Goal: Task Accomplishment & Management: Manage account settings

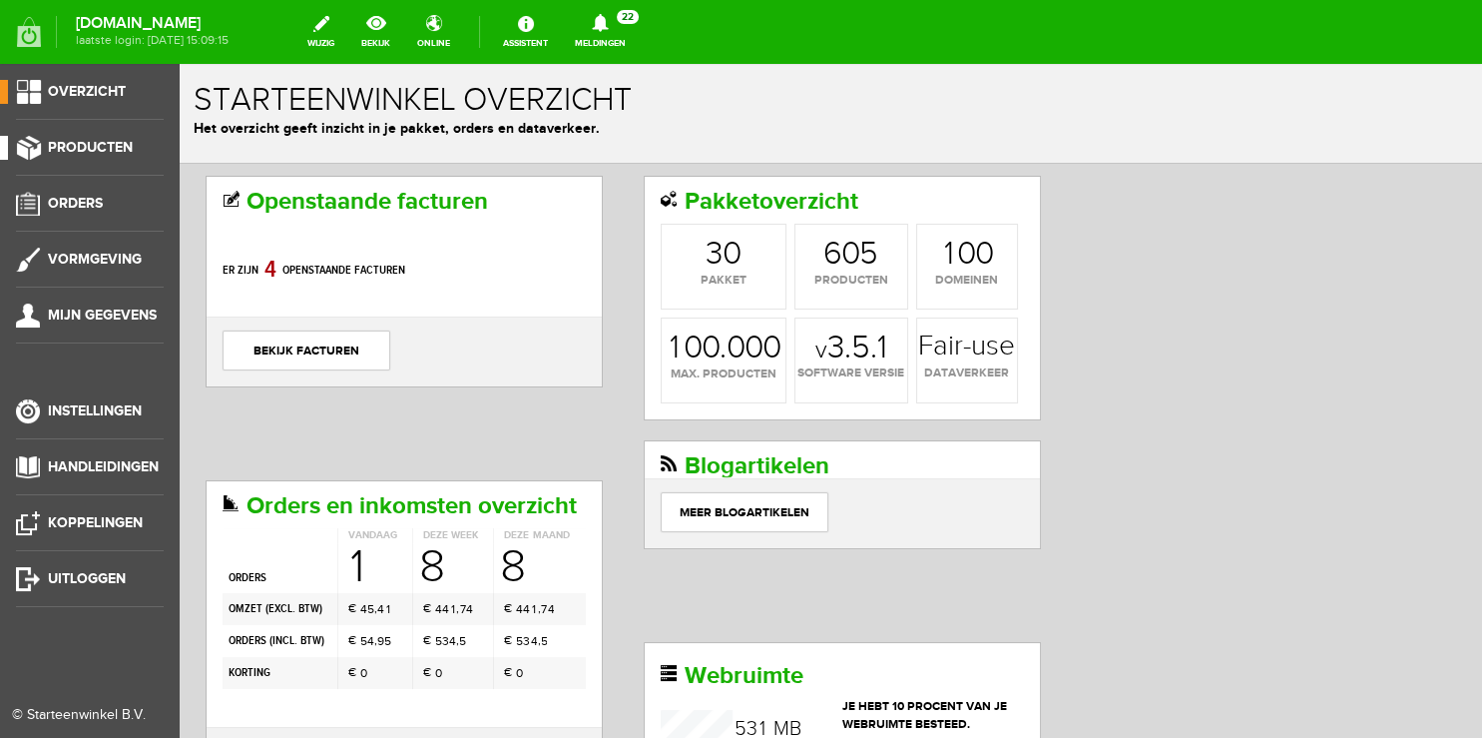
click at [100, 153] on span "Producten" at bounding box center [90, 147] width 85 height 17
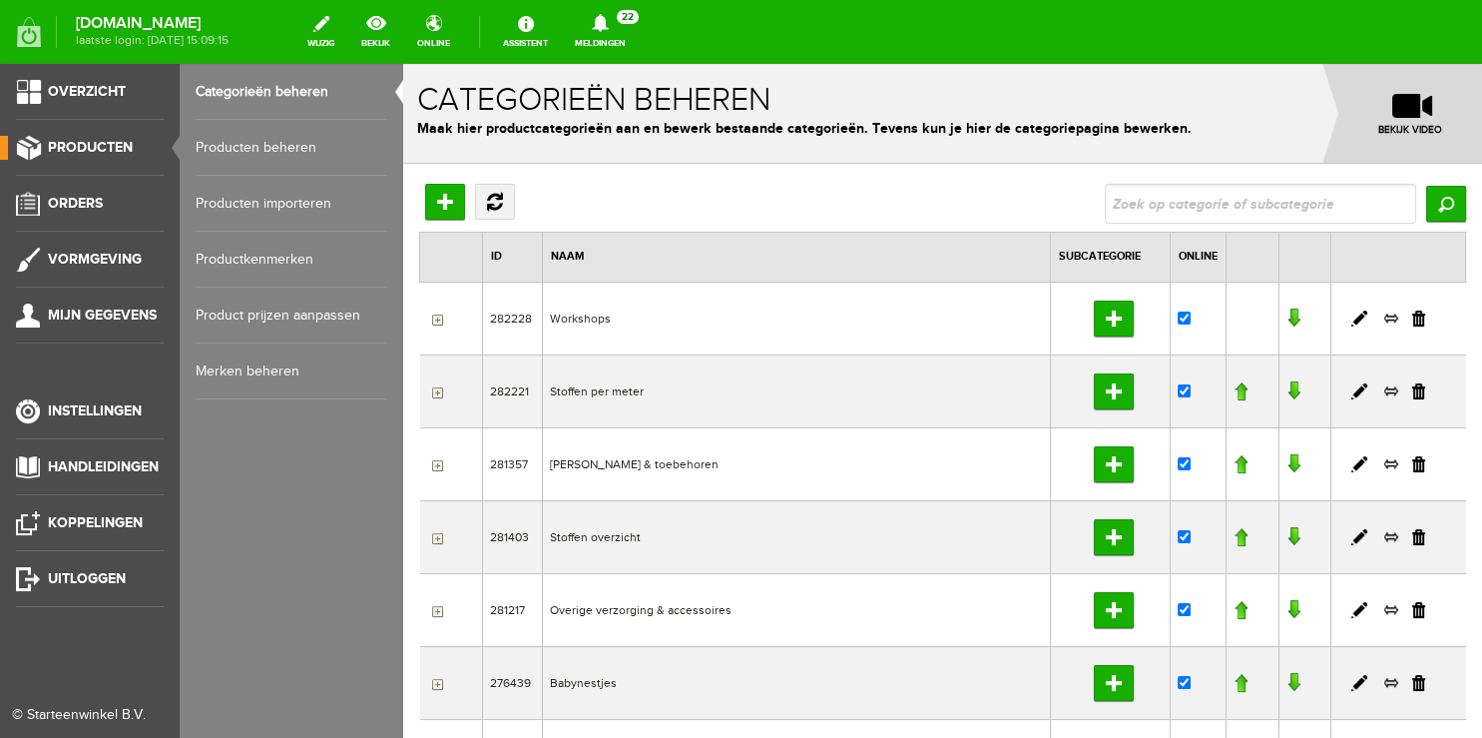
click at [243, 144] on link "Producten beheren" at bounding box center [292, 148] width 192 height 56
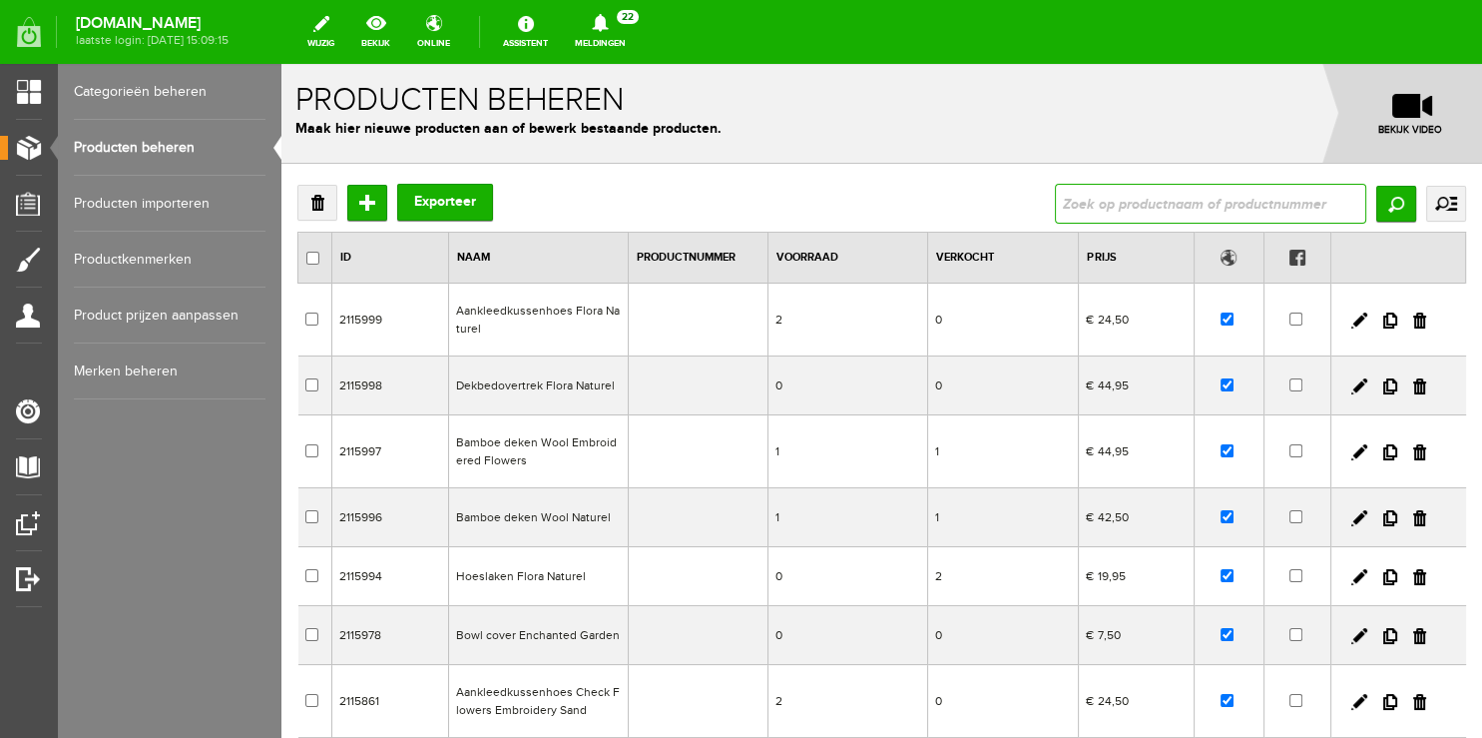
click at [1095, 205] on input "text" at bounding box center [1210, 204] width 311 height 40
click at [1352, 450] on link at bounding box center [1360, 452] width 16 height 16
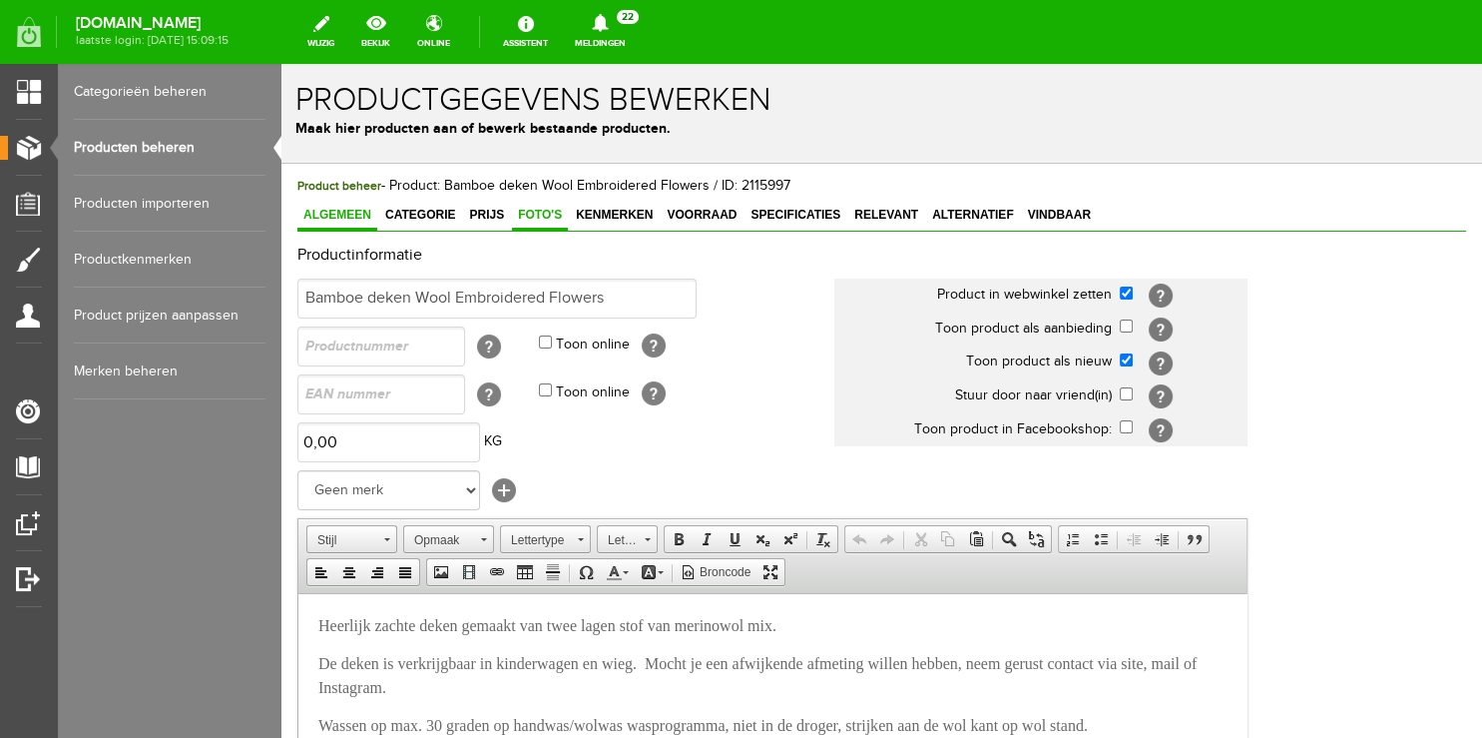
click at [539, 213] on span "Foto's" at bounding box center [540, 215] width 56 height 14
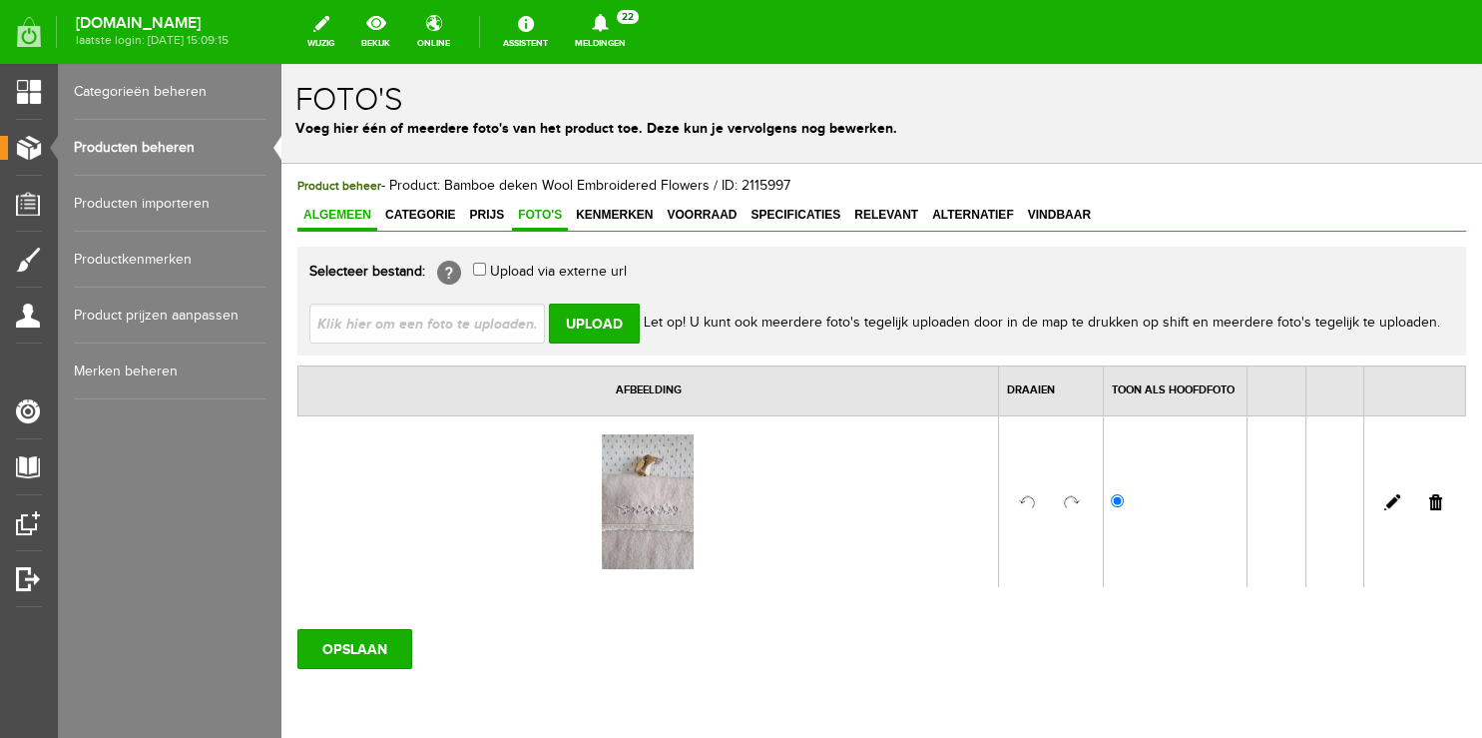
click at [319, 220] on span "Algemeen" at bounding box center [337, 215] width 80 height 14
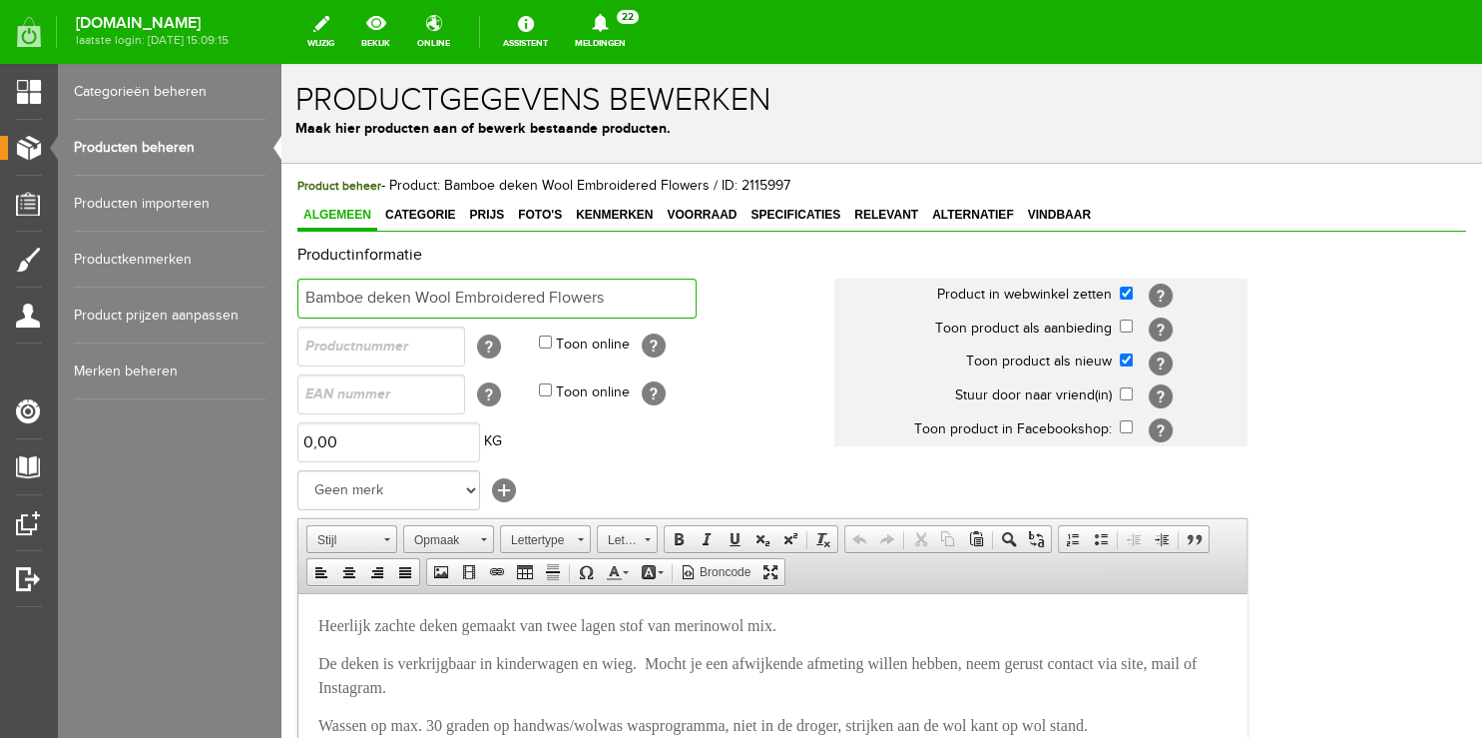
drag, startPoint x: 303, startPoint y: 293, endPoint x: 377, endPoint y: 298, distance: 74.0
click at [377, 298] on input "Bamboe deken Wool Embroidered Flowers" at bounding box center [496, 298] width 399 height 40
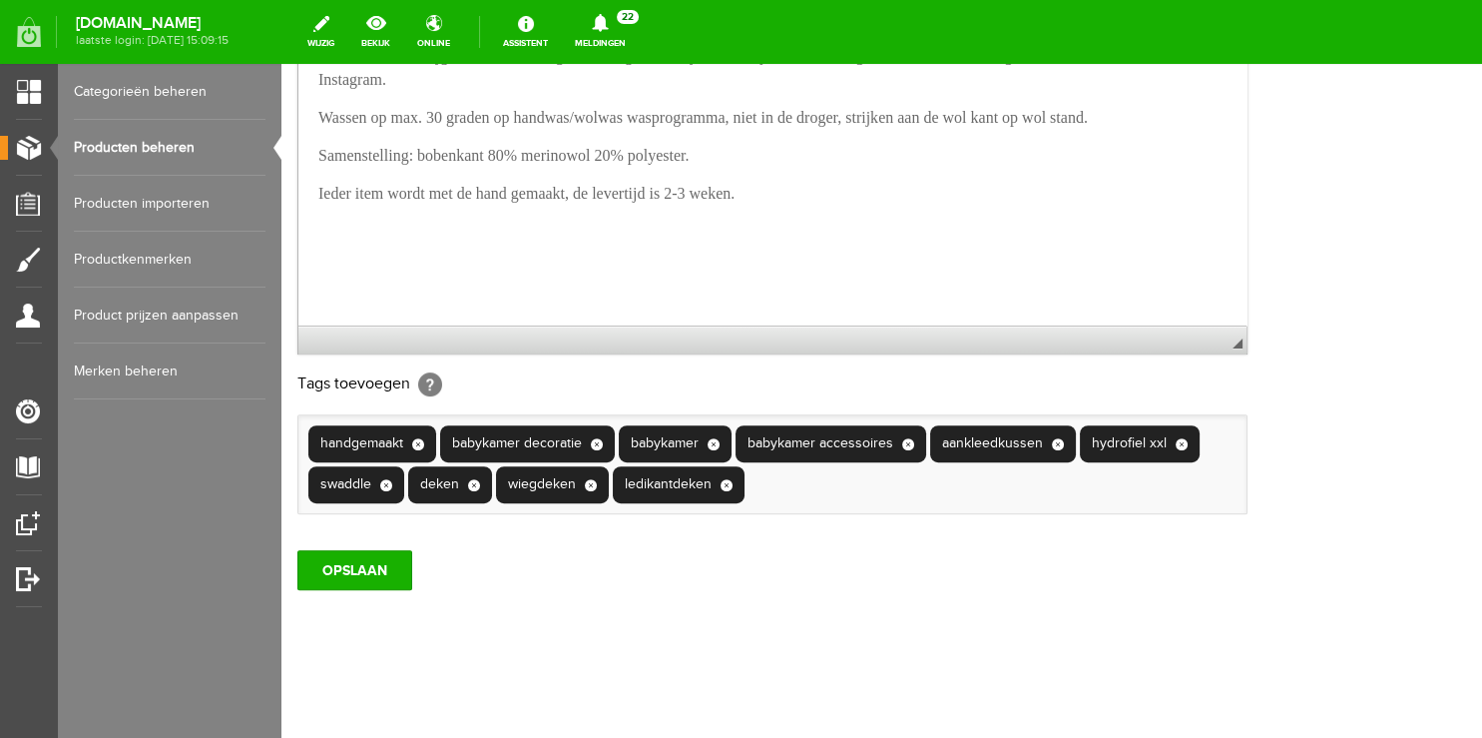
scroll to position [654, 0]
type input "Deken Wool Embroidered Flowers"
click at [353, 577] on input "OPSLAAN" at bounding box center [354, 570] width 115 height 40
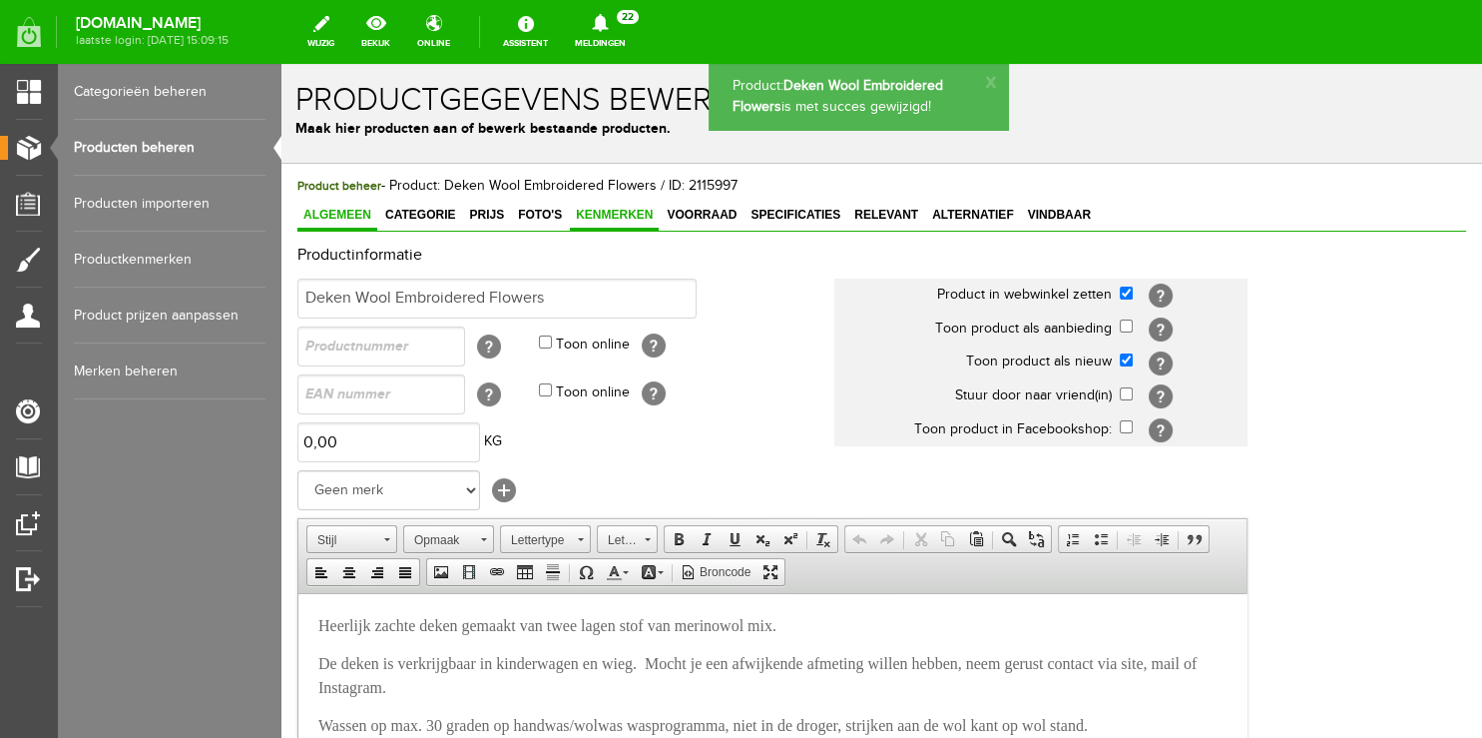
scroll to position [0, 0]
click at [609, 211] on span "Kenmerken" at bounding box center [614, 215] width 89 height 14
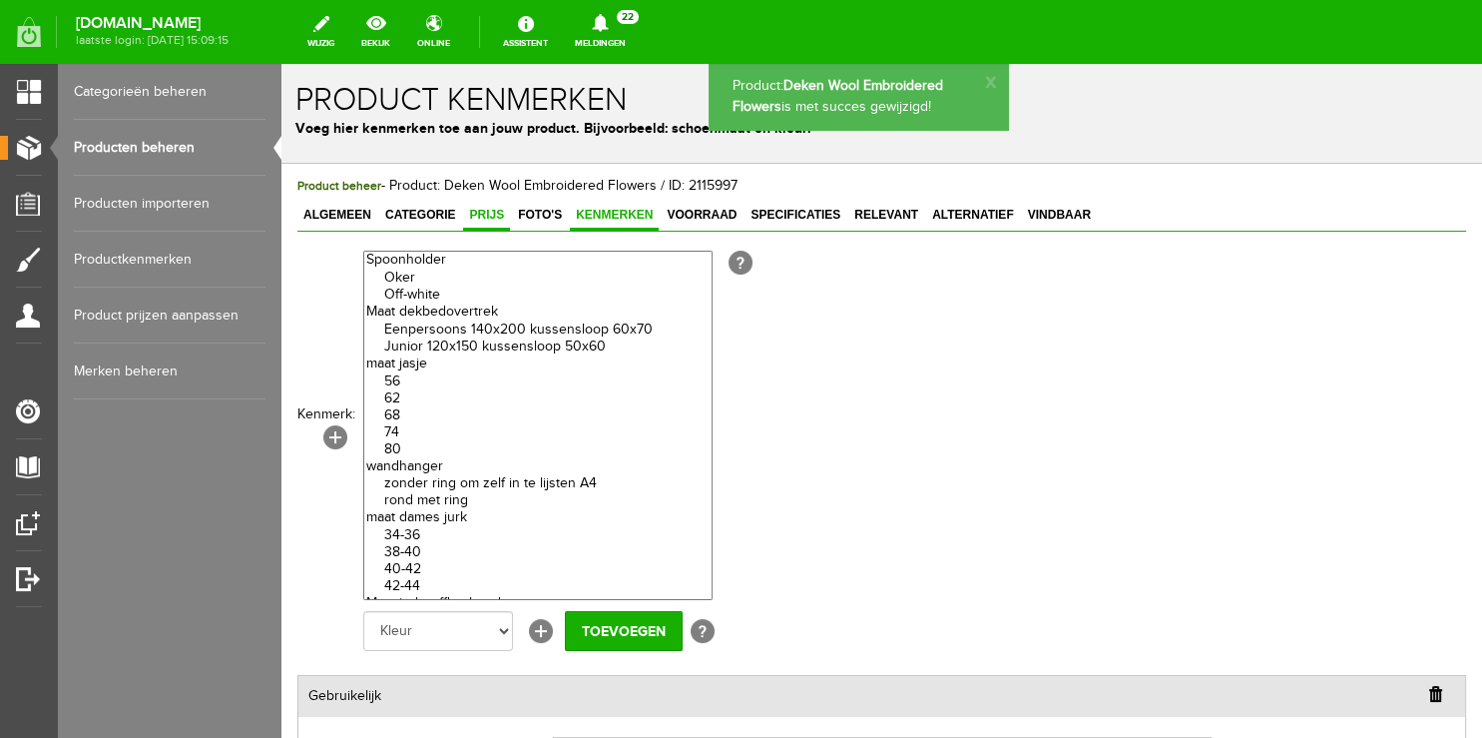
click at [474, 218] on span "Prijs" at bounding box center [486, 215] width 47 height 14
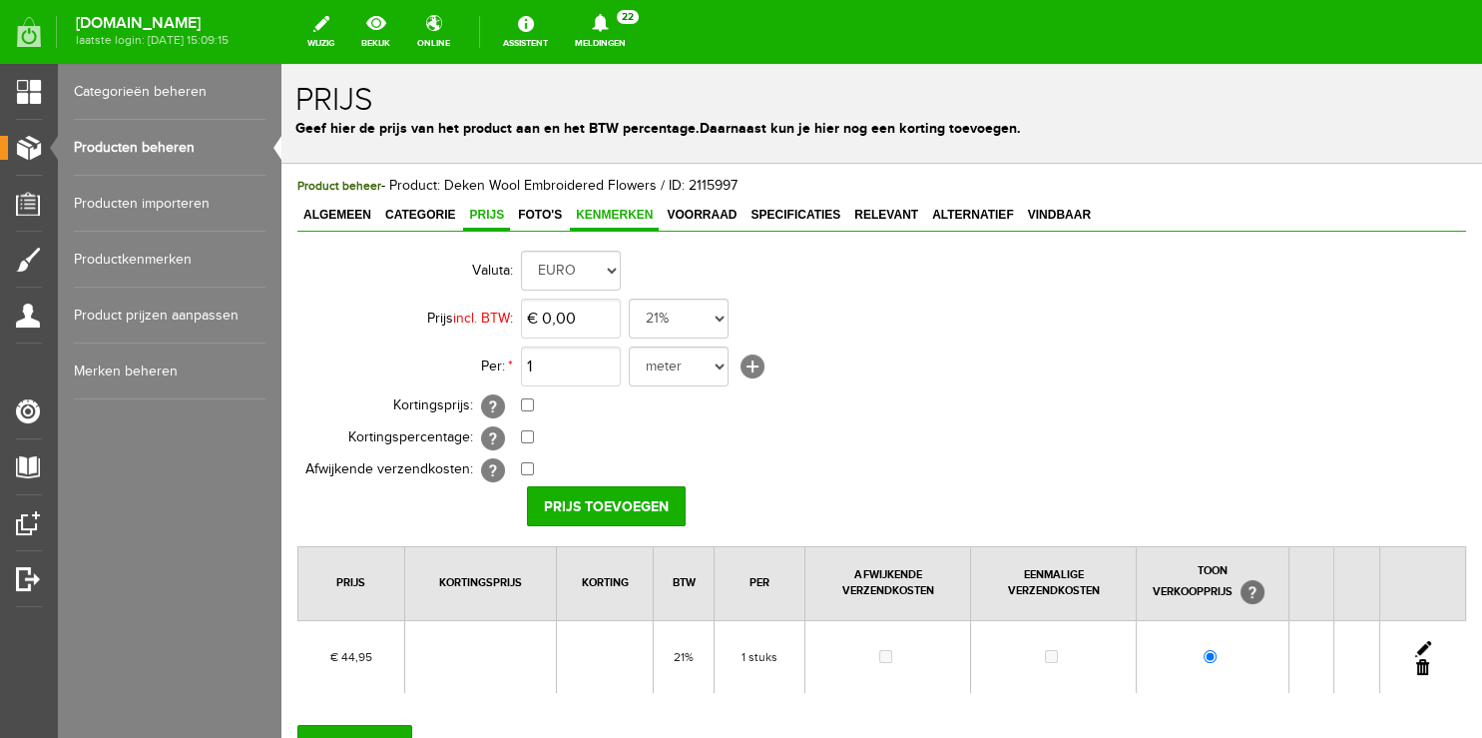
click at [616, 220] on span "Kenmerken" at bounding box center [614, 215] width 89 height 14
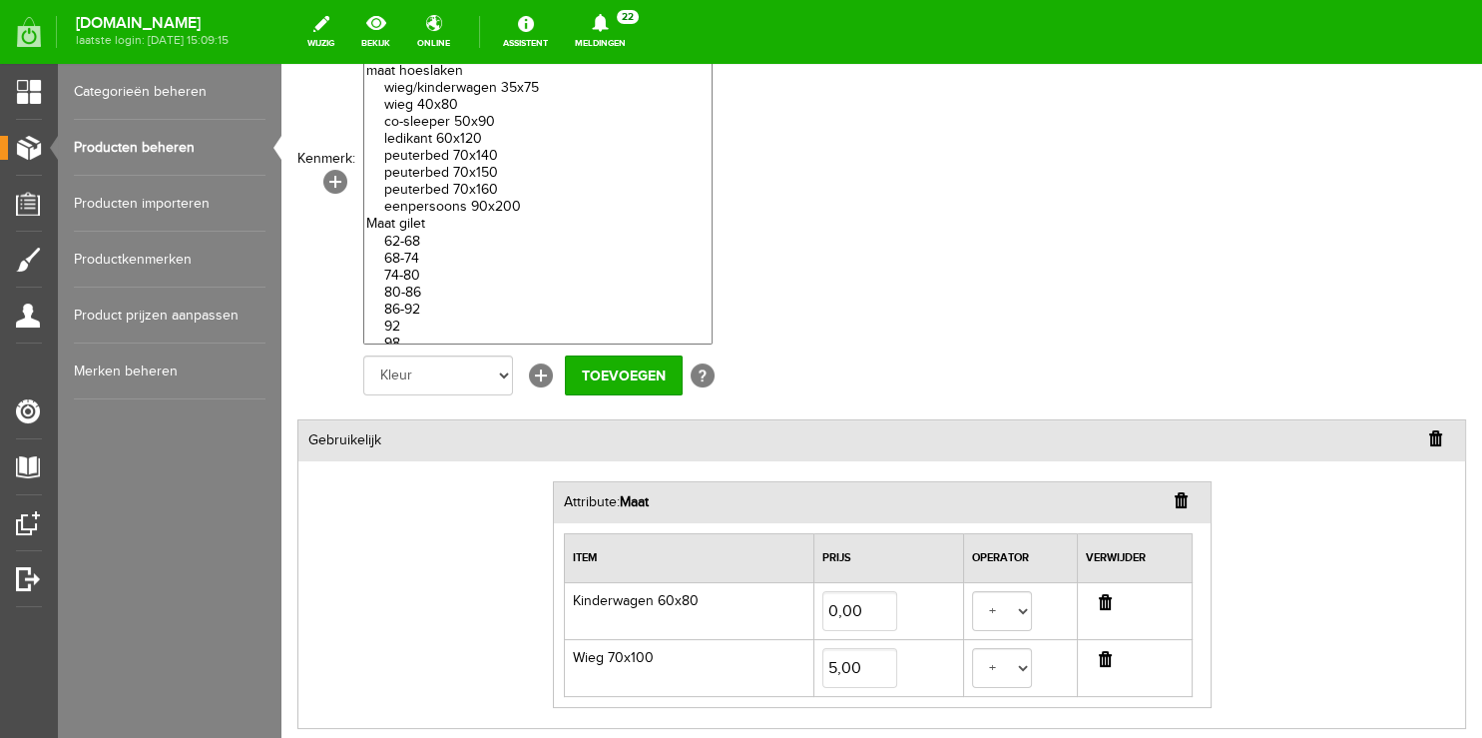
scroll to position [805, 0]
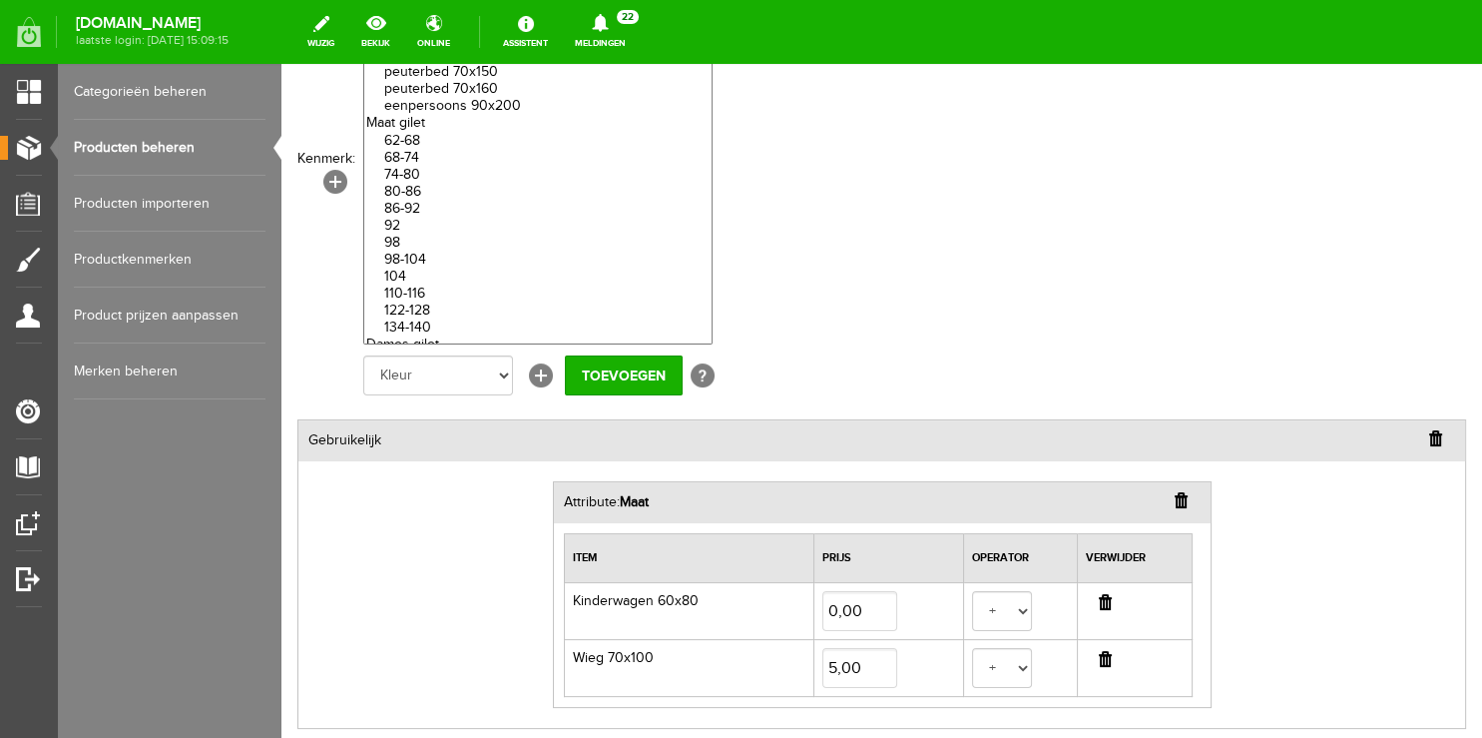
click at [431, 47] on option "ledikant 60x120" at bounding box center [537, 38] width 347 height 17
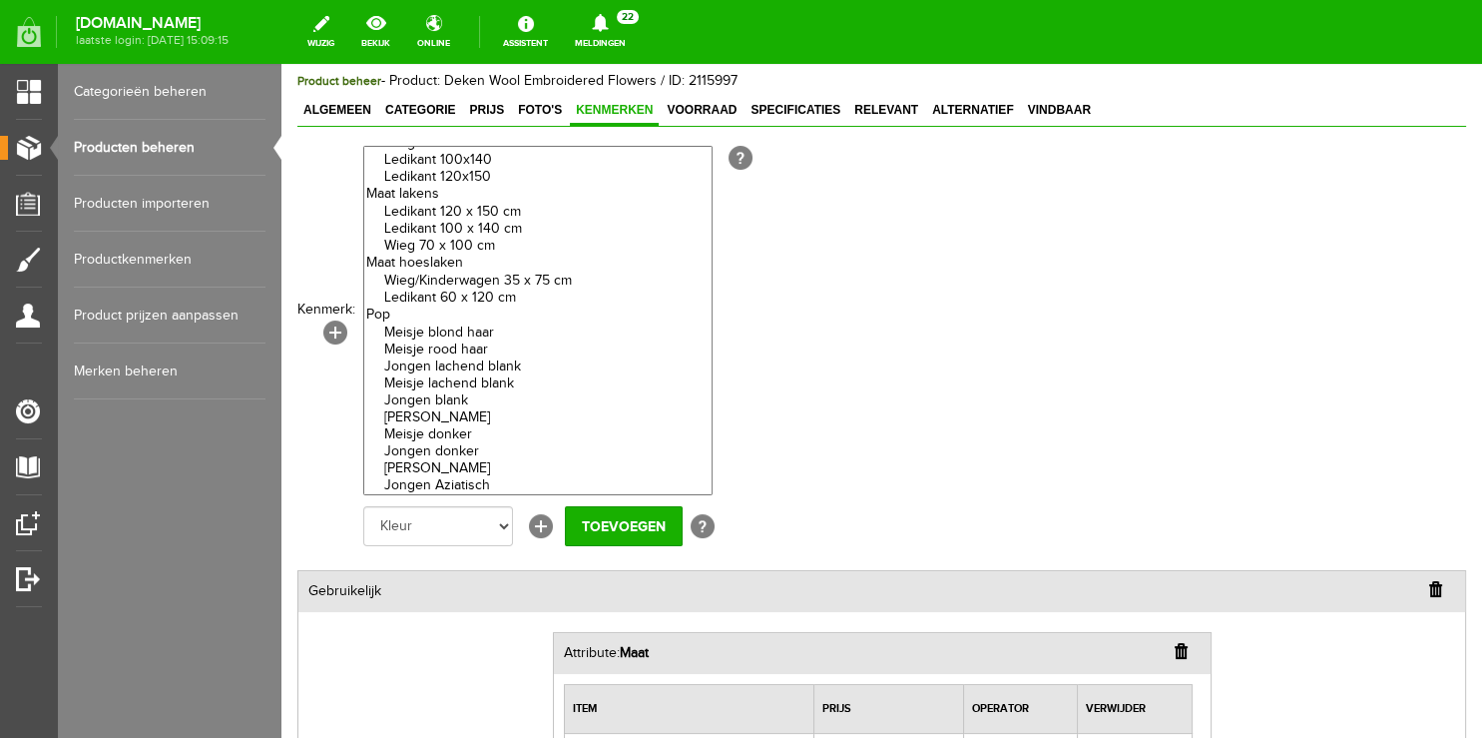
scroll to position [10625, 0]
select select "17395|76612"
click at [465, 169] on option "Ledikant 100x140" at bounding box center [537, 160] width 347 height 17
click at [649, 531] on input "Toevoegen" at bounding box center [624, 526] width 118 height 40
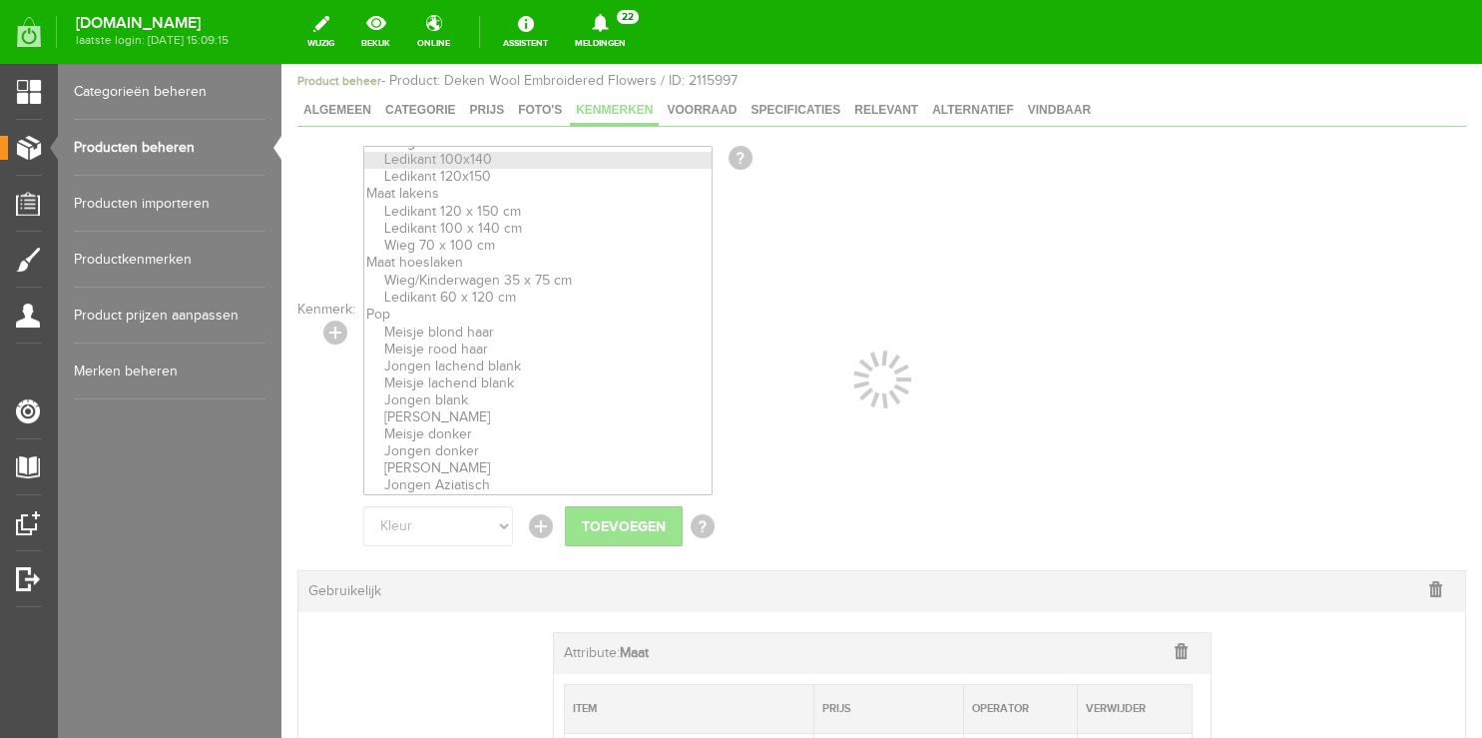
select select
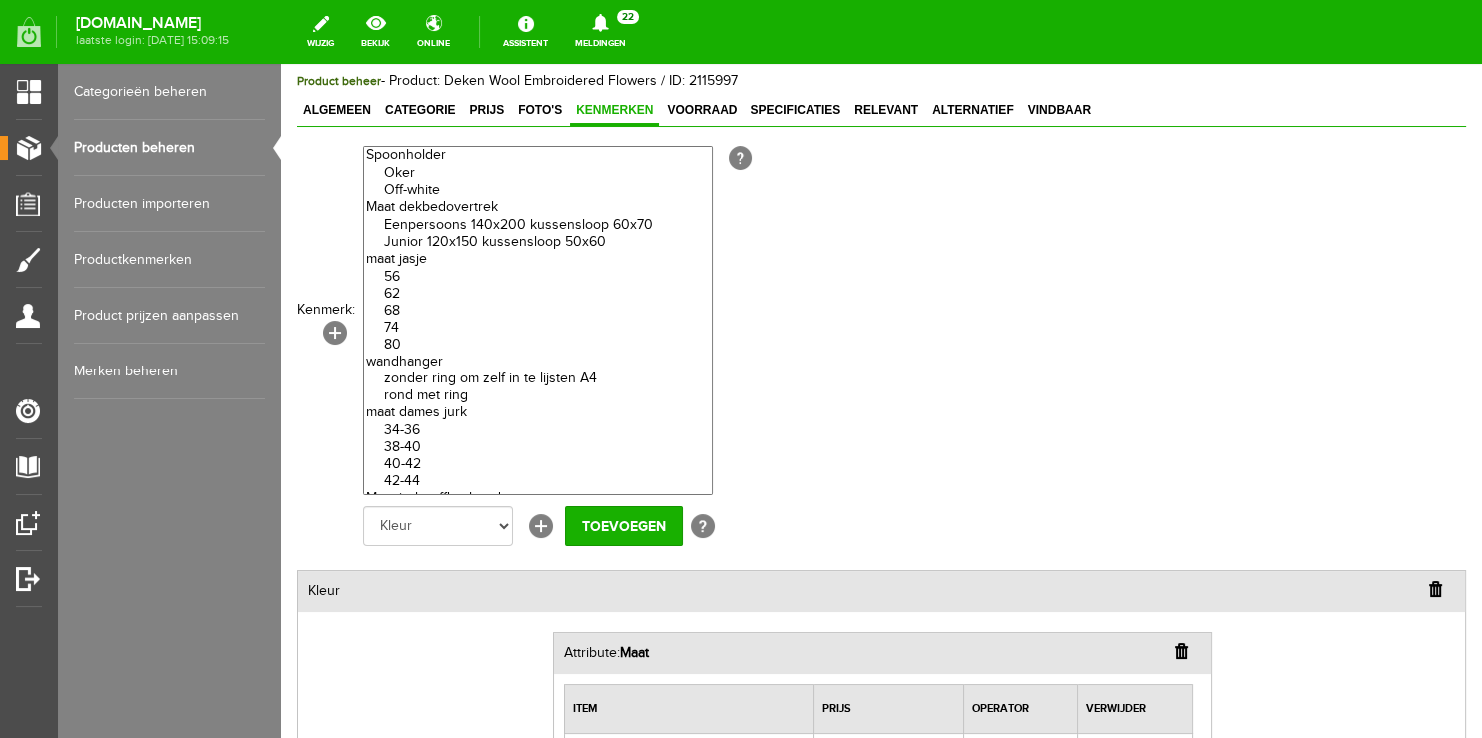
scroll to position [421, 0]
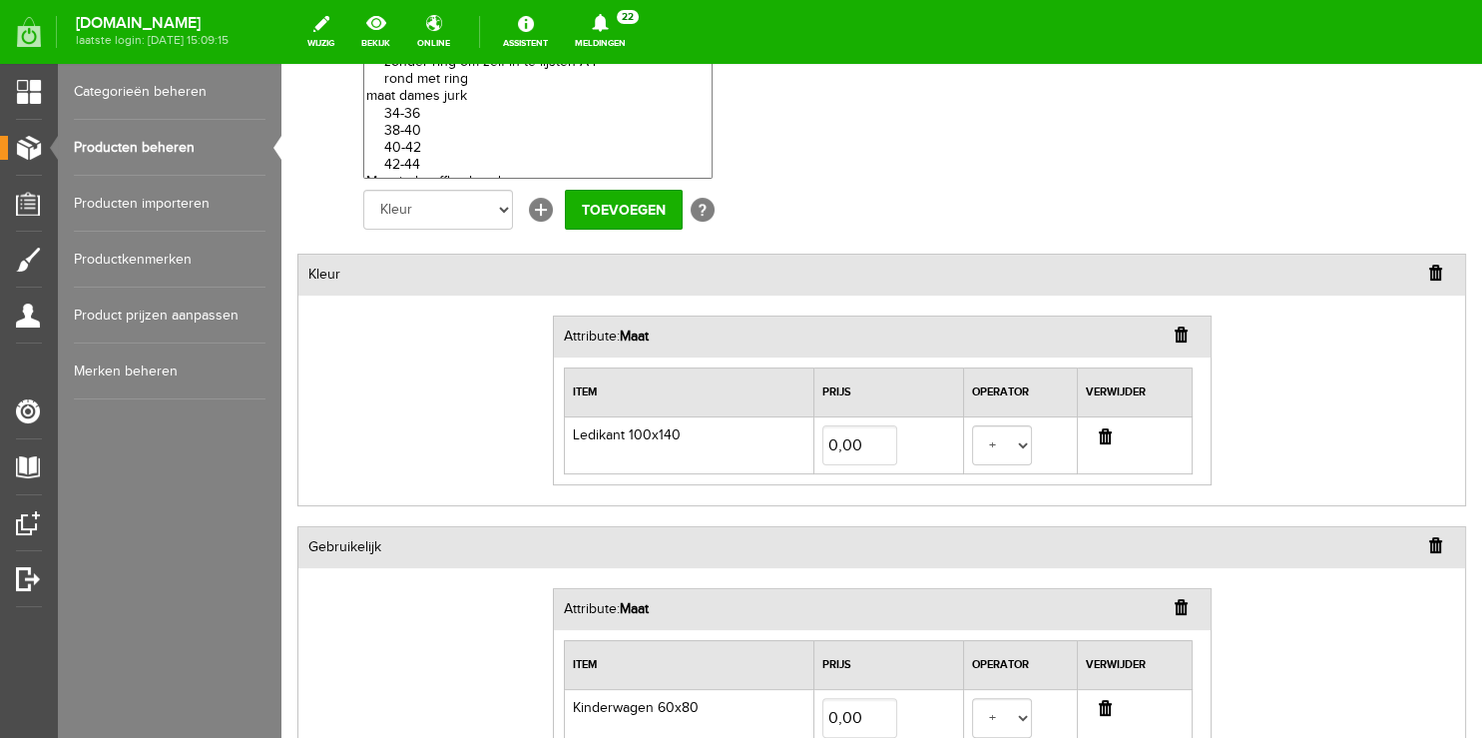
click at [1429, 267] on input "button" at bounding box center [1435, 273] width 13 height 16
select select
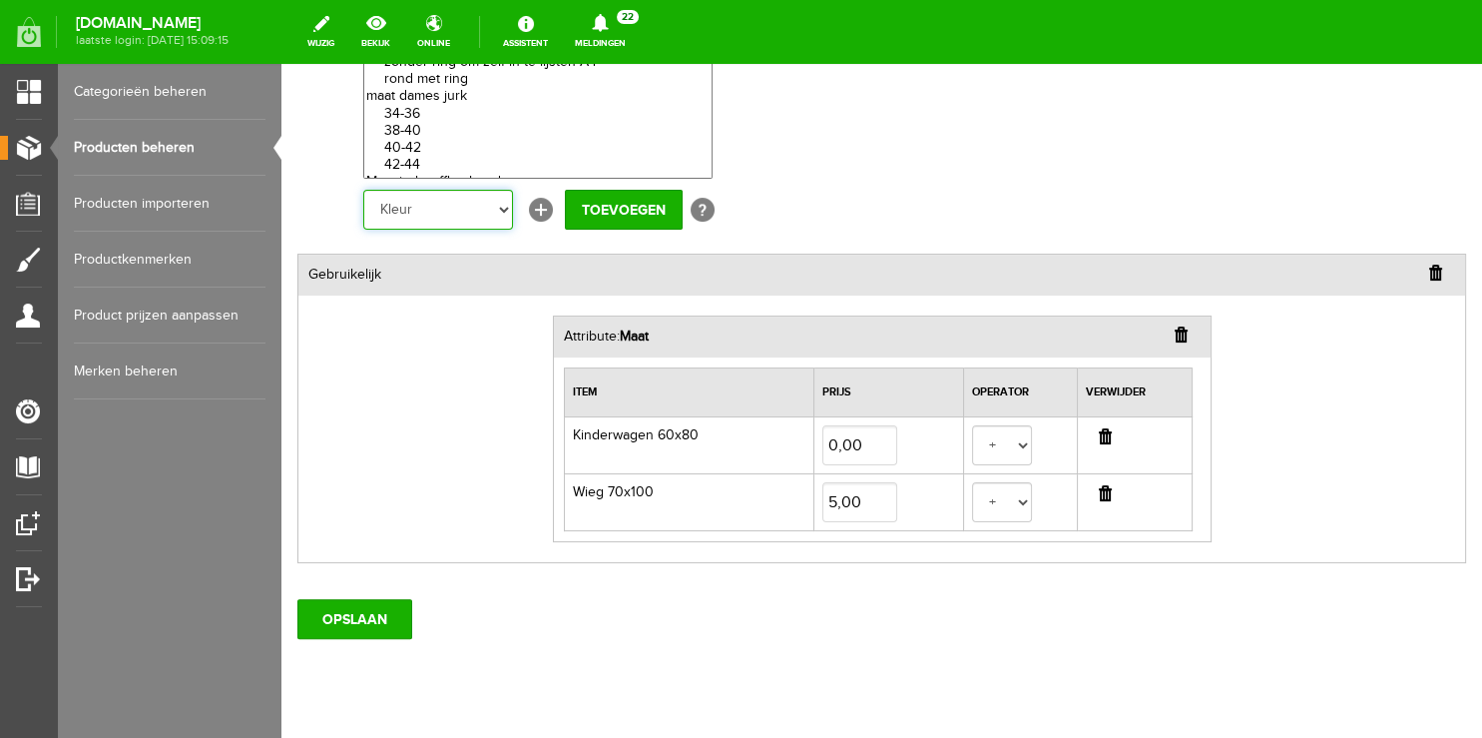
select select "14606"
click option "Gebruikelijk" at bounding box center [281, 64] width 0 height 0
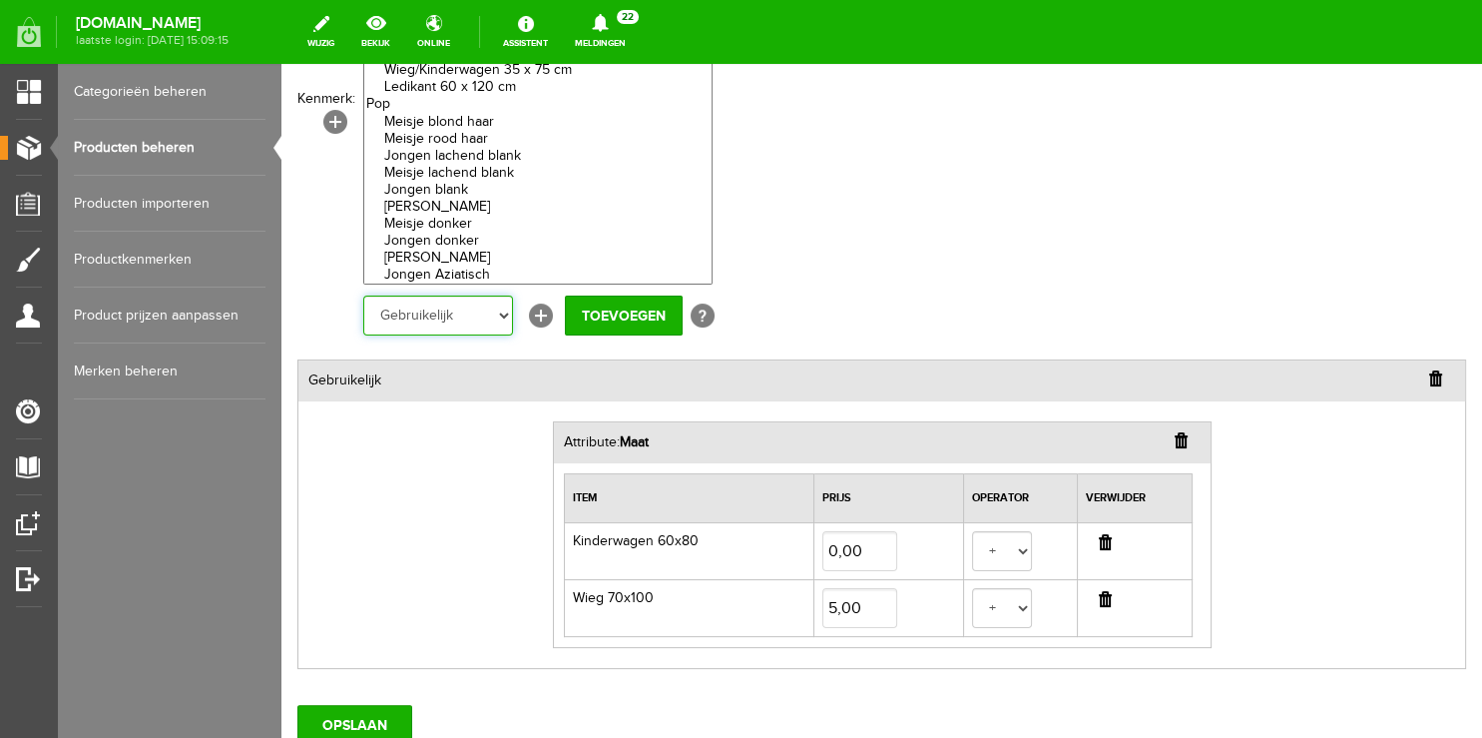
scroll to position [10665, 0]
select select "17395|76612"
click at [601, 300] on input "Toevoegen" at bounding box center [624, 315] width 118 height 40
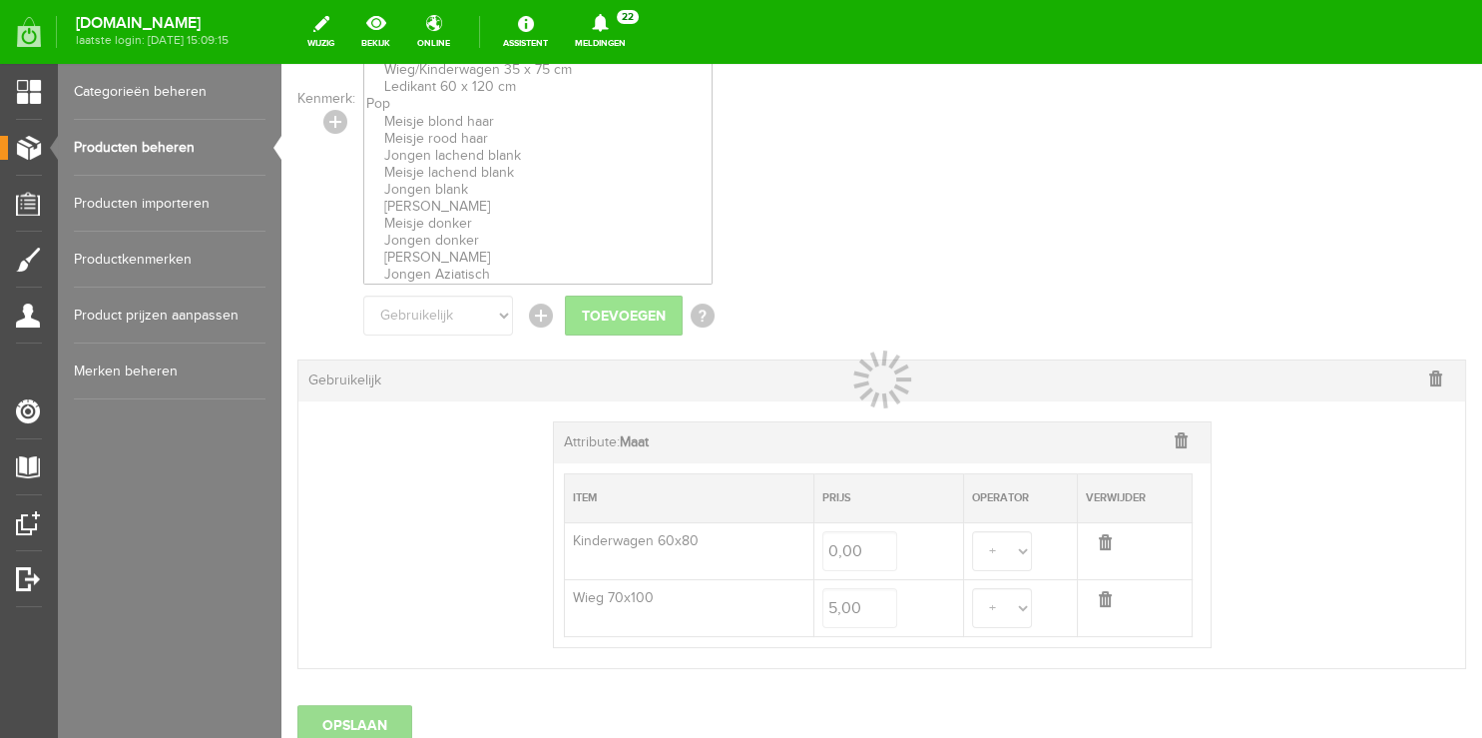
select select
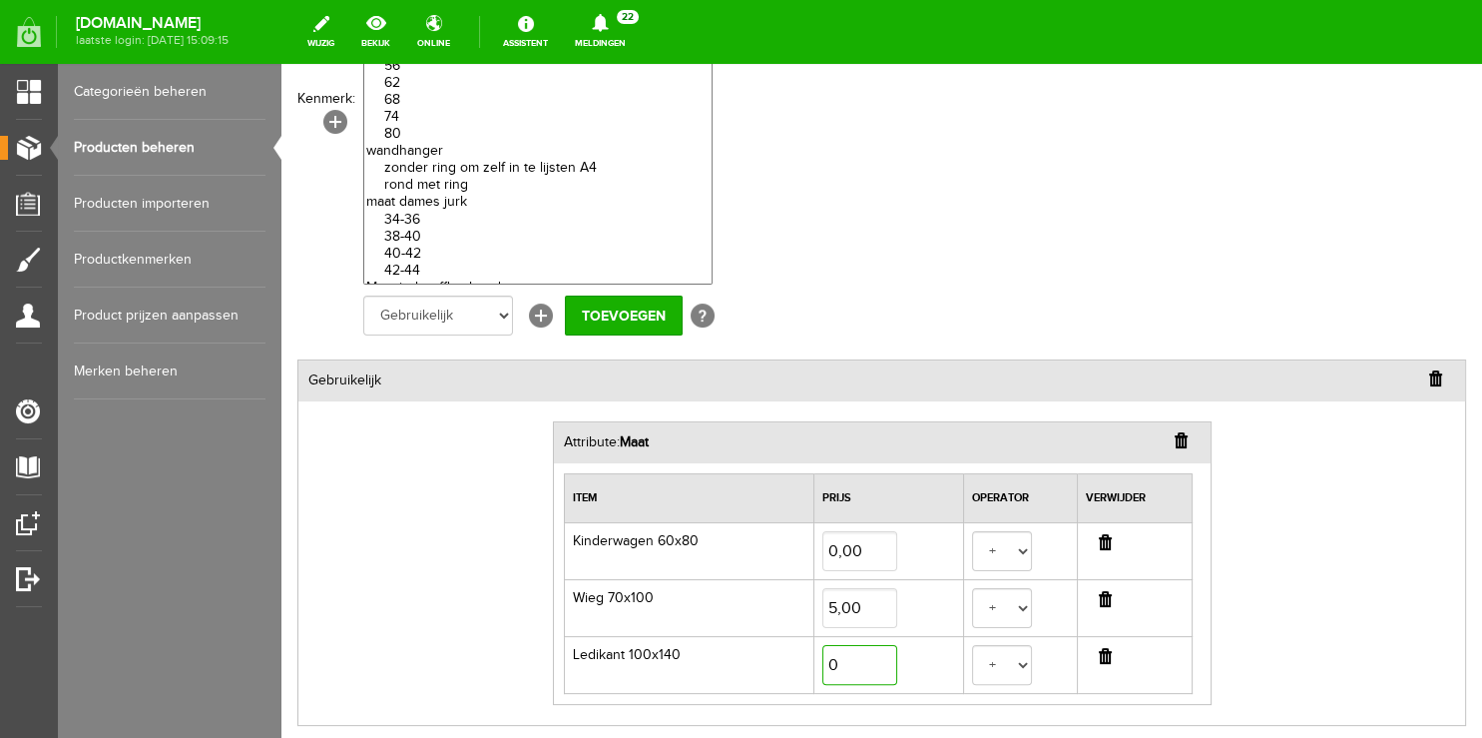
click at [823, 668] on input "0" at bounding box center [860, 665] width 75 height 40
type input "3"
type input "0"
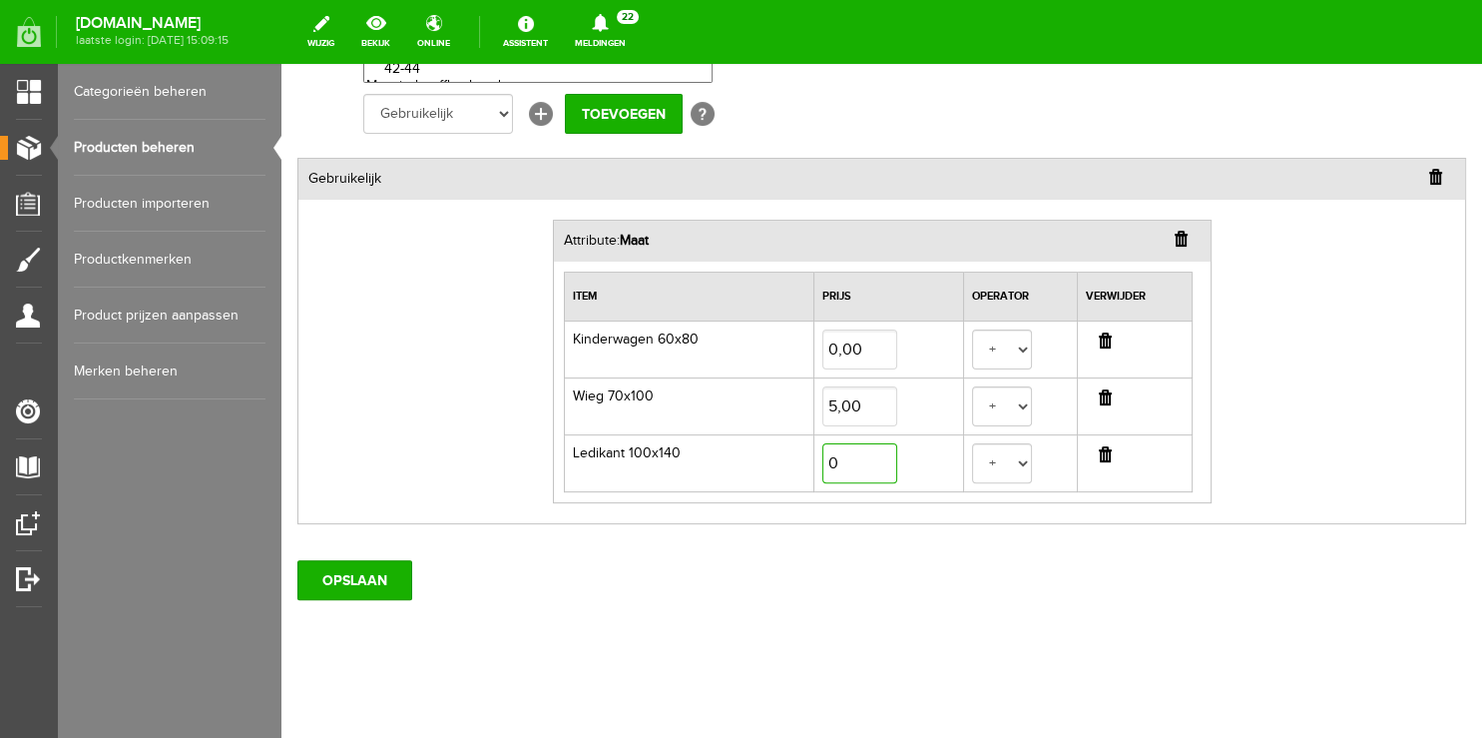
scroll to position [523, 0]
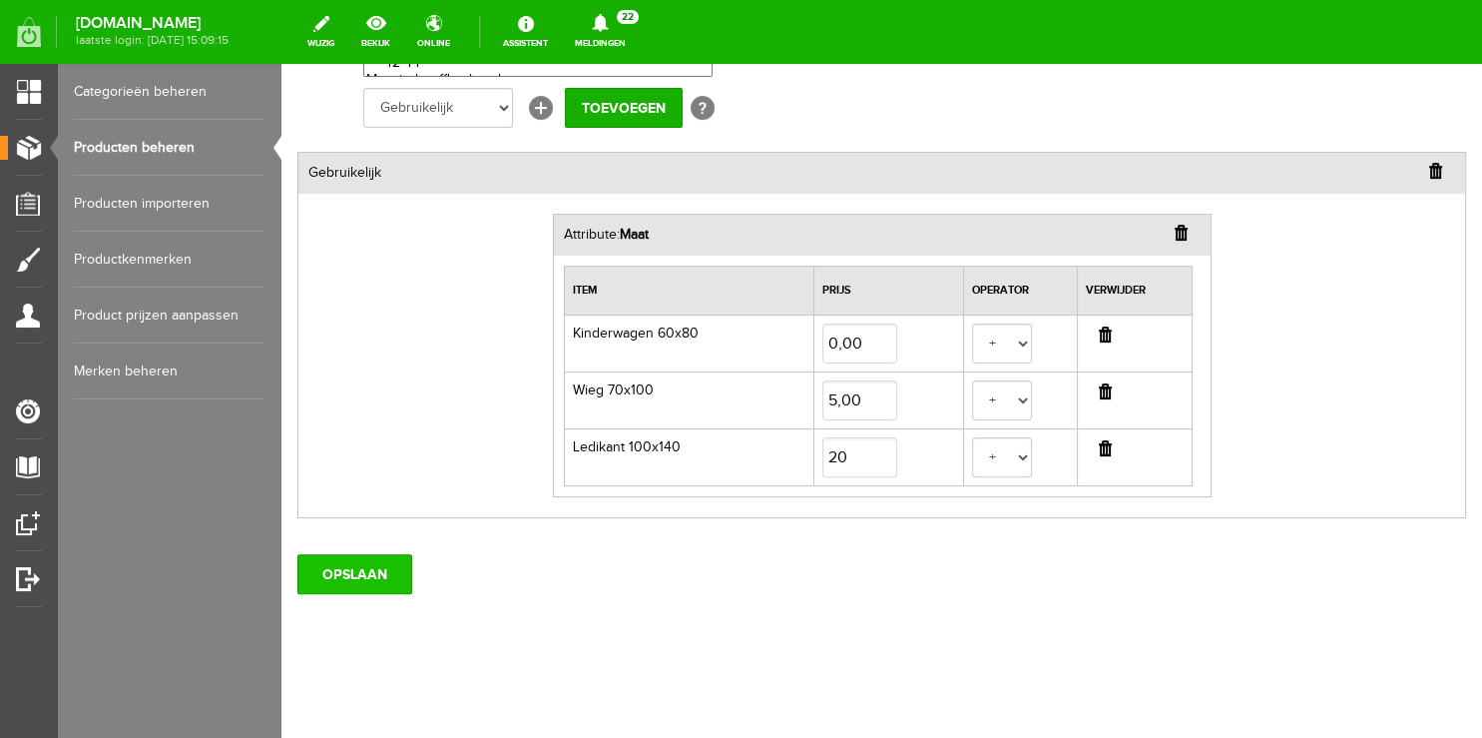
type input "20,00"
click at [338, 579] on input "OPSLAAN" at bounding box center [354, 574] width 115 height 40
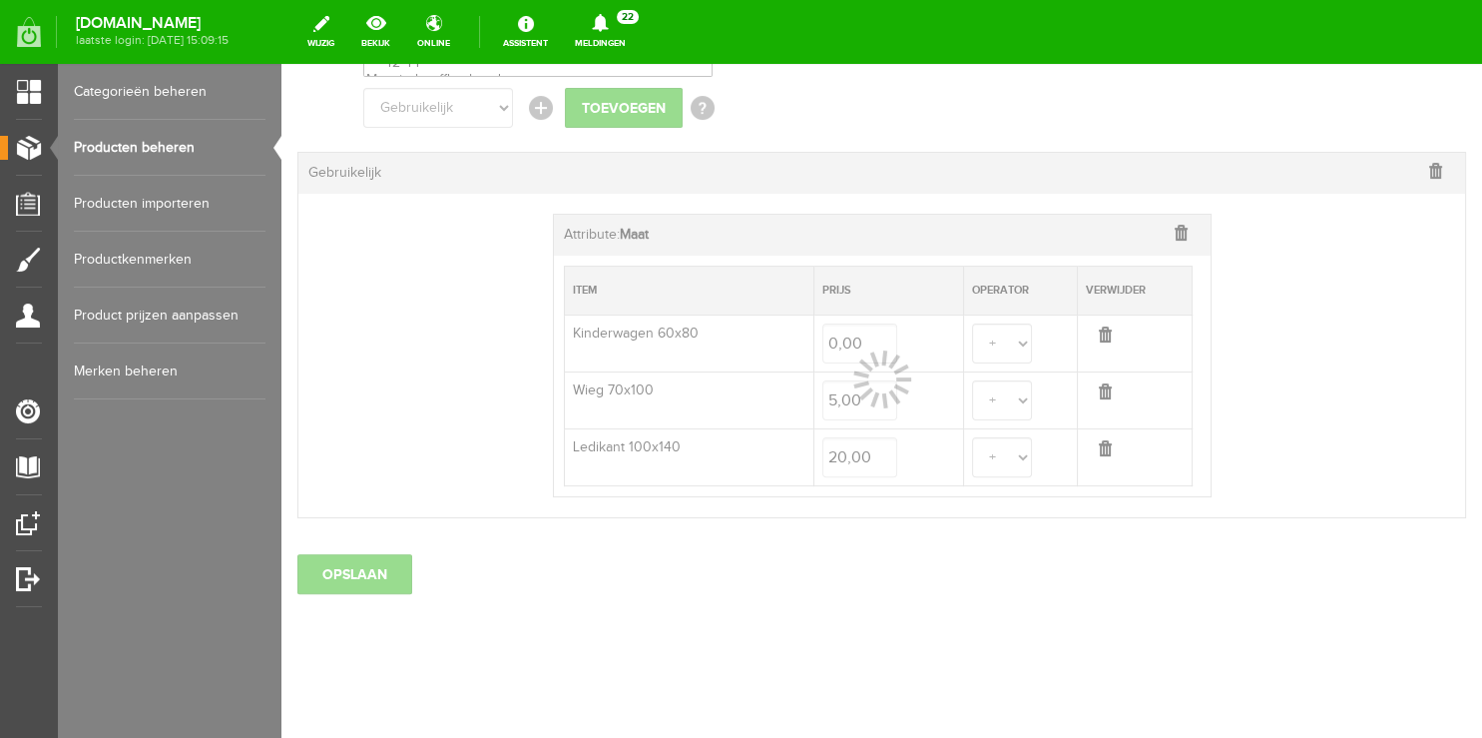
select select
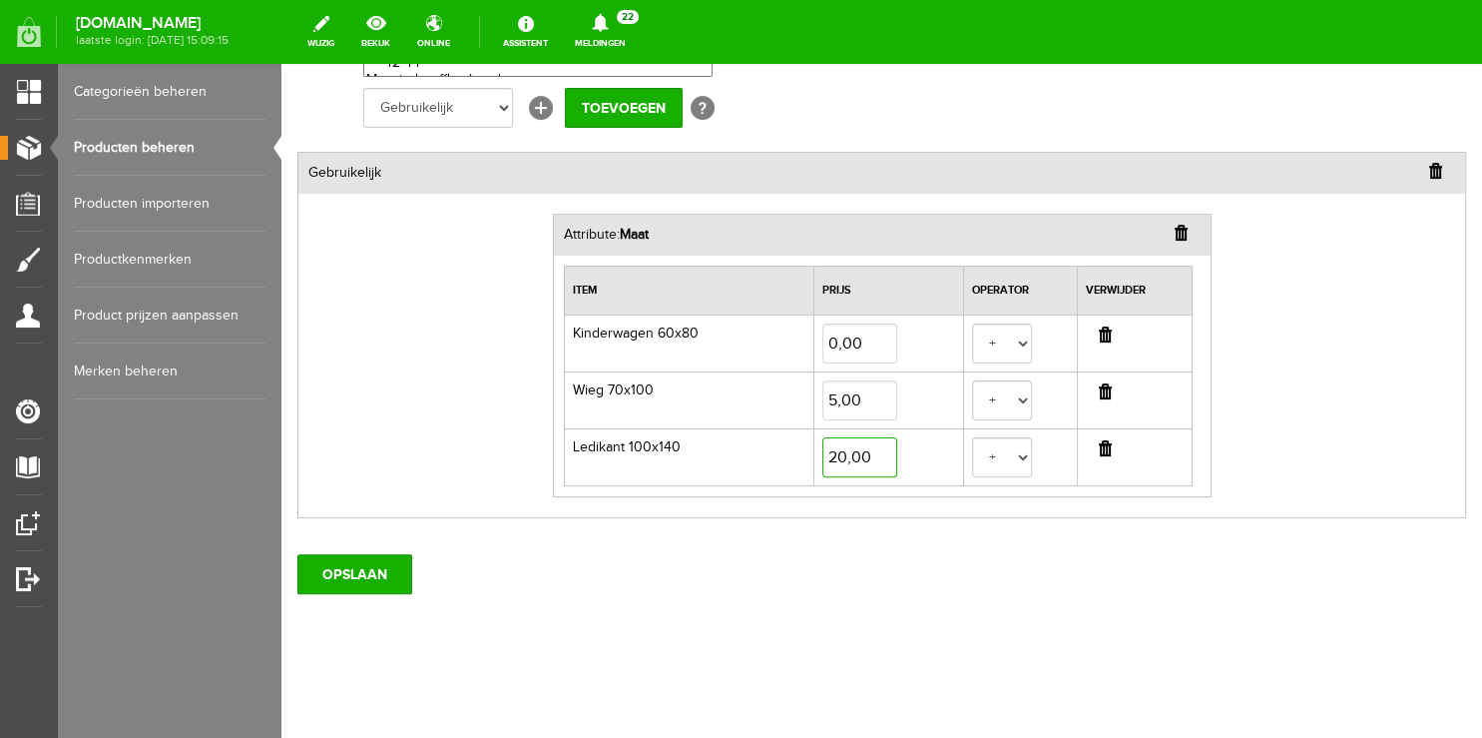
click at [830, 446] on input "20,00" at bounding box center [860, 457] width 75 height 40
type input "30,00"
click at [350, 583] on input "OPSLAAN" at bounding box center [354, 574] width 115 height 40
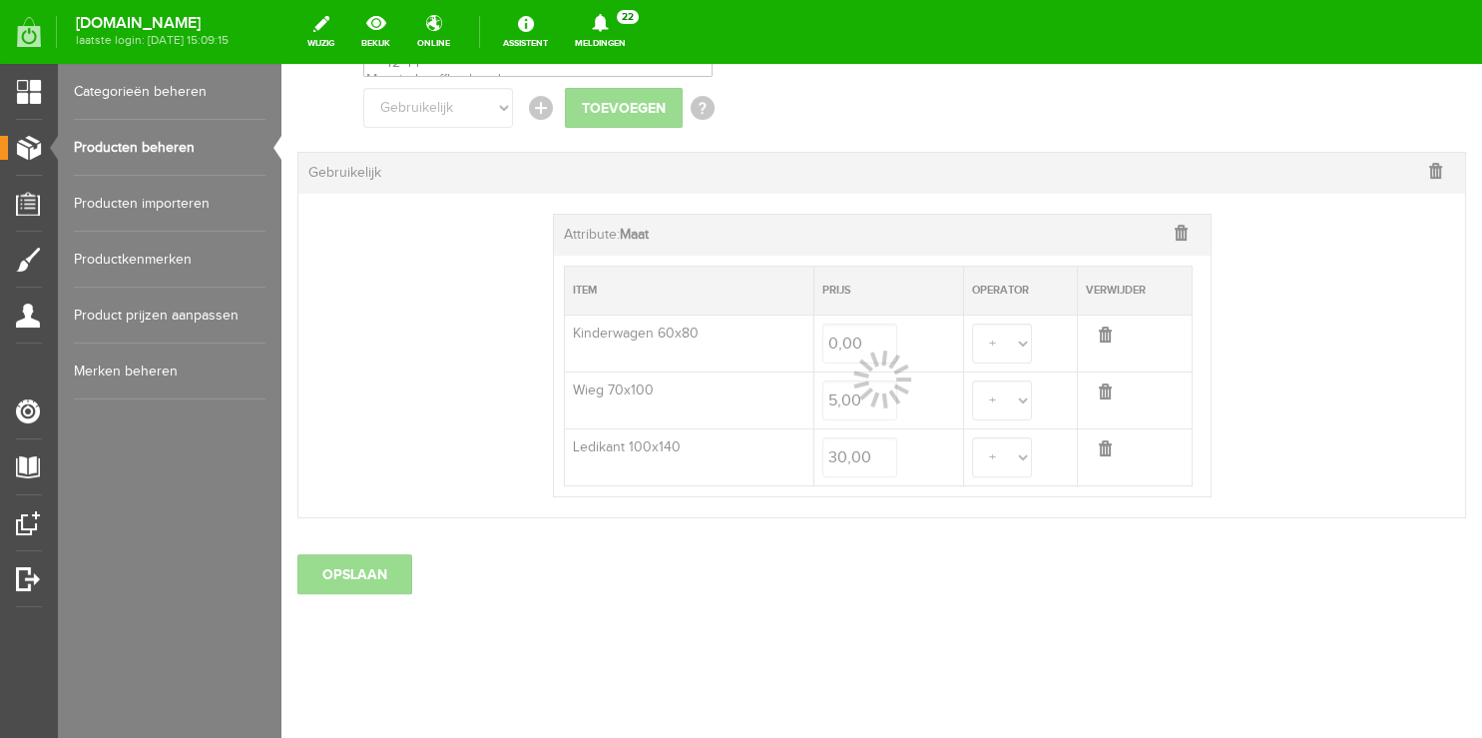
select select
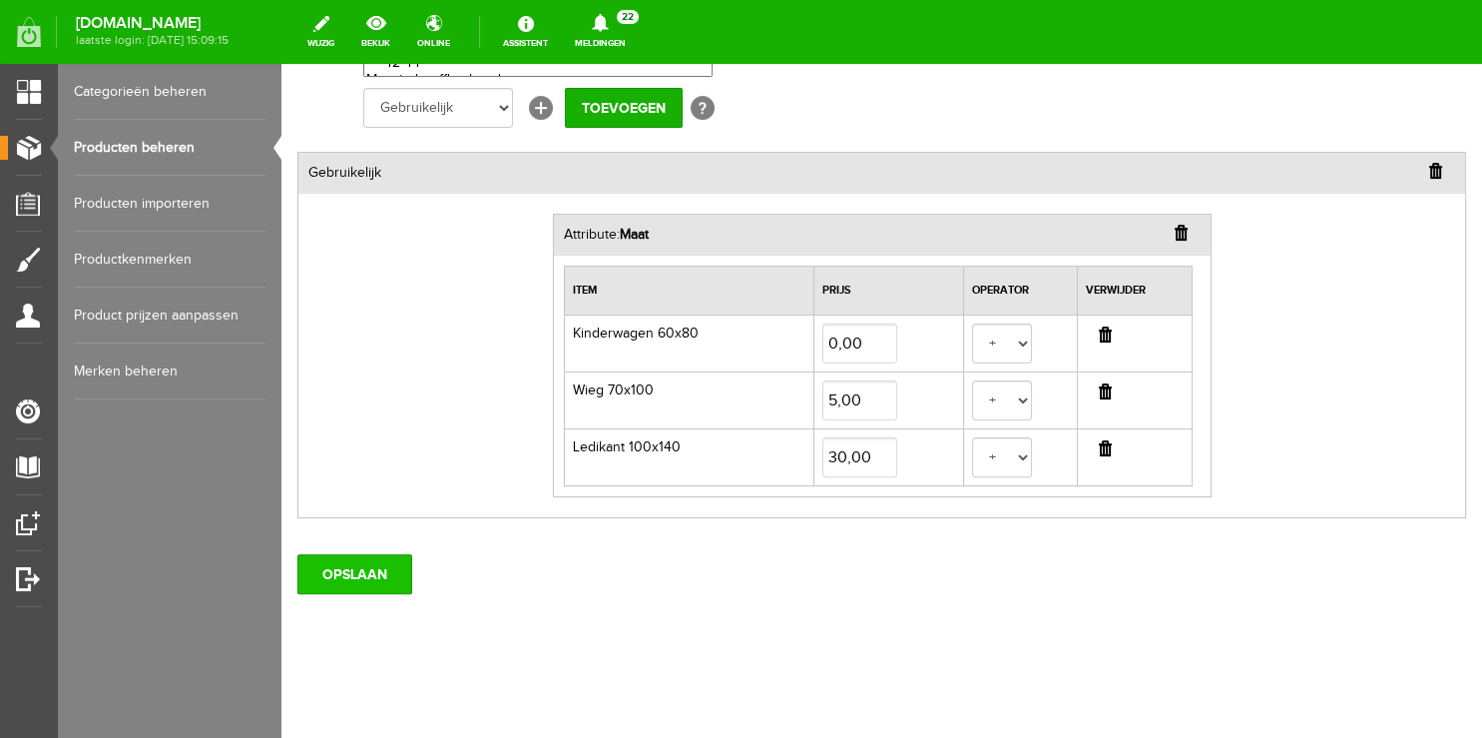
click at [320, 559] on input "OPSLAAN" at bounding box center [354, 574] width 115 height 40
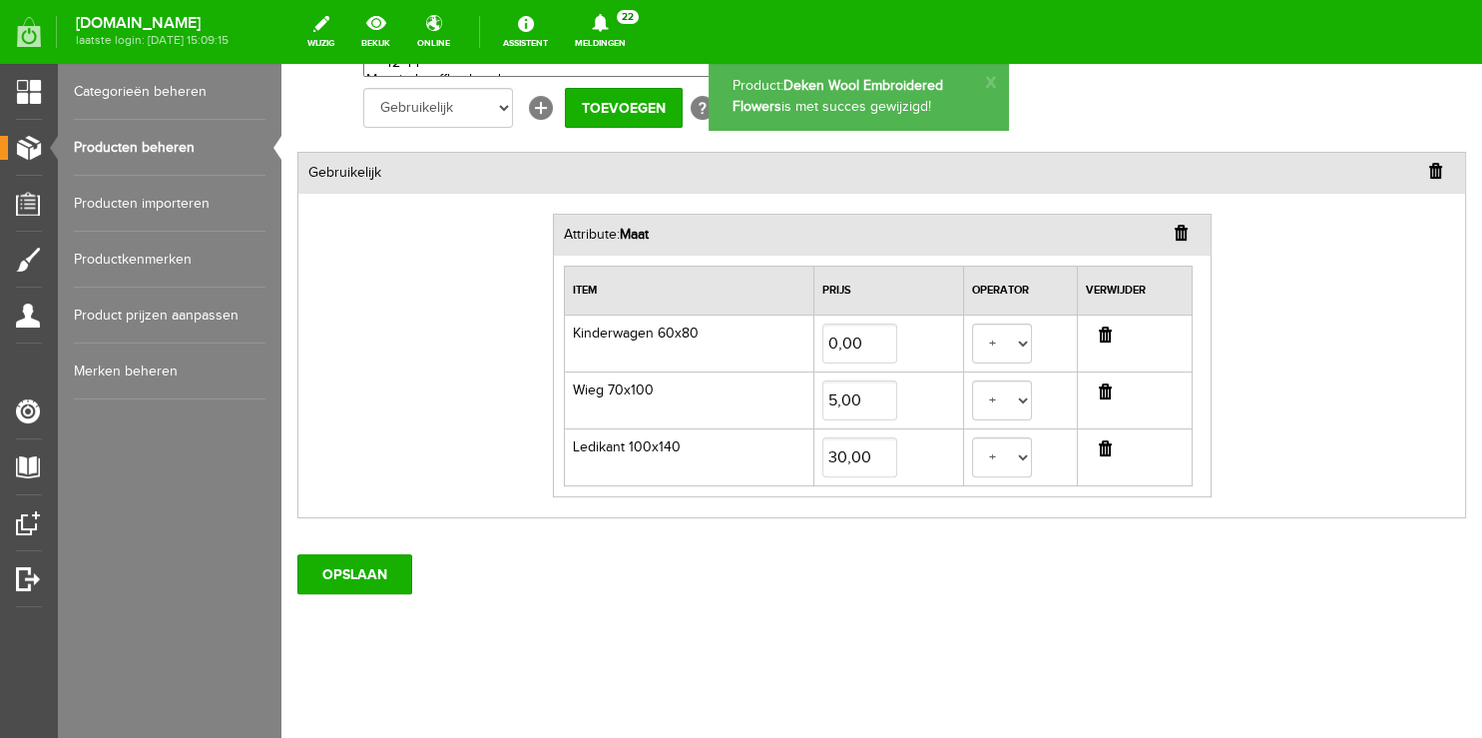
click at [148, 146] on link "Producten beheren" at bounding box center [170, 148] width 192 height 56
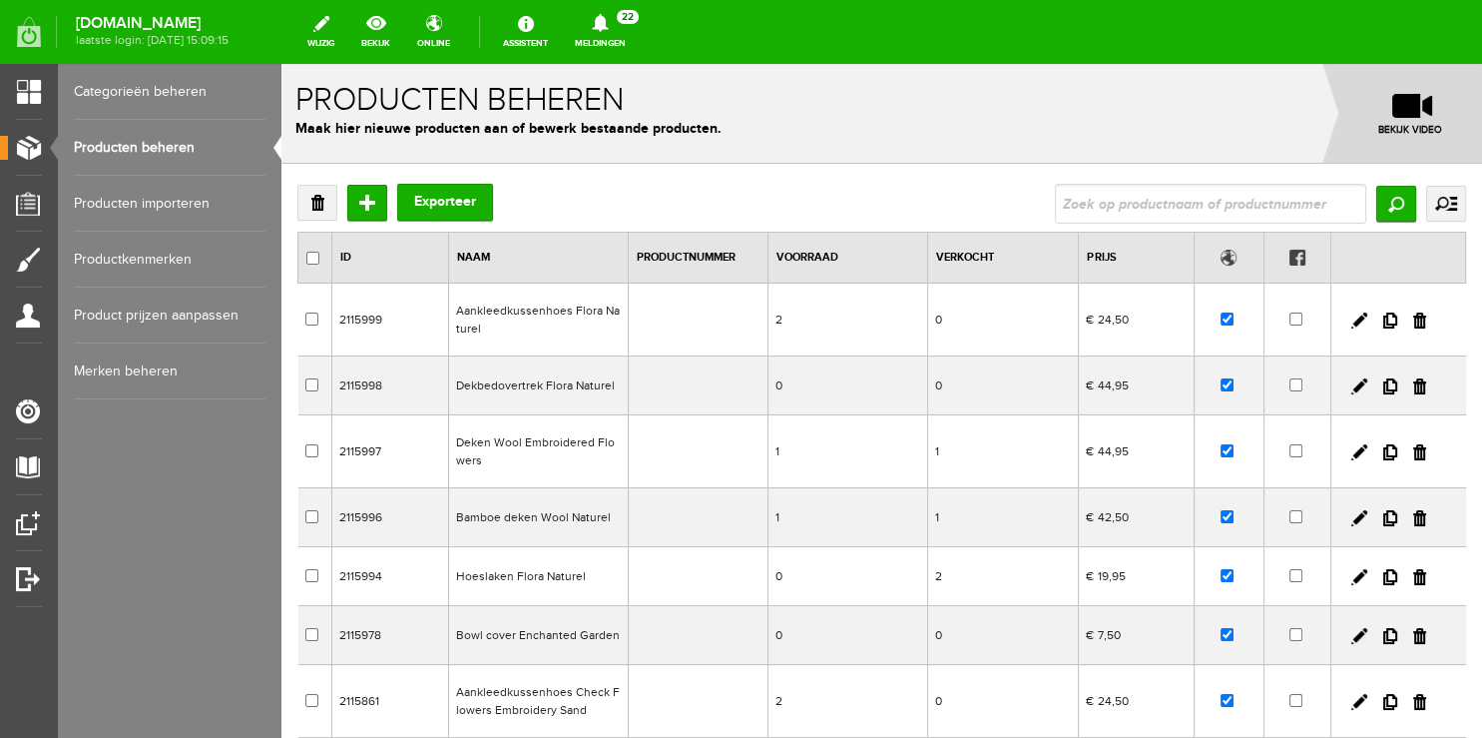
click at [500, 520] on td "Bamboe deken Wool Naturel" at bounding box center [539, 517] width 180 height 59
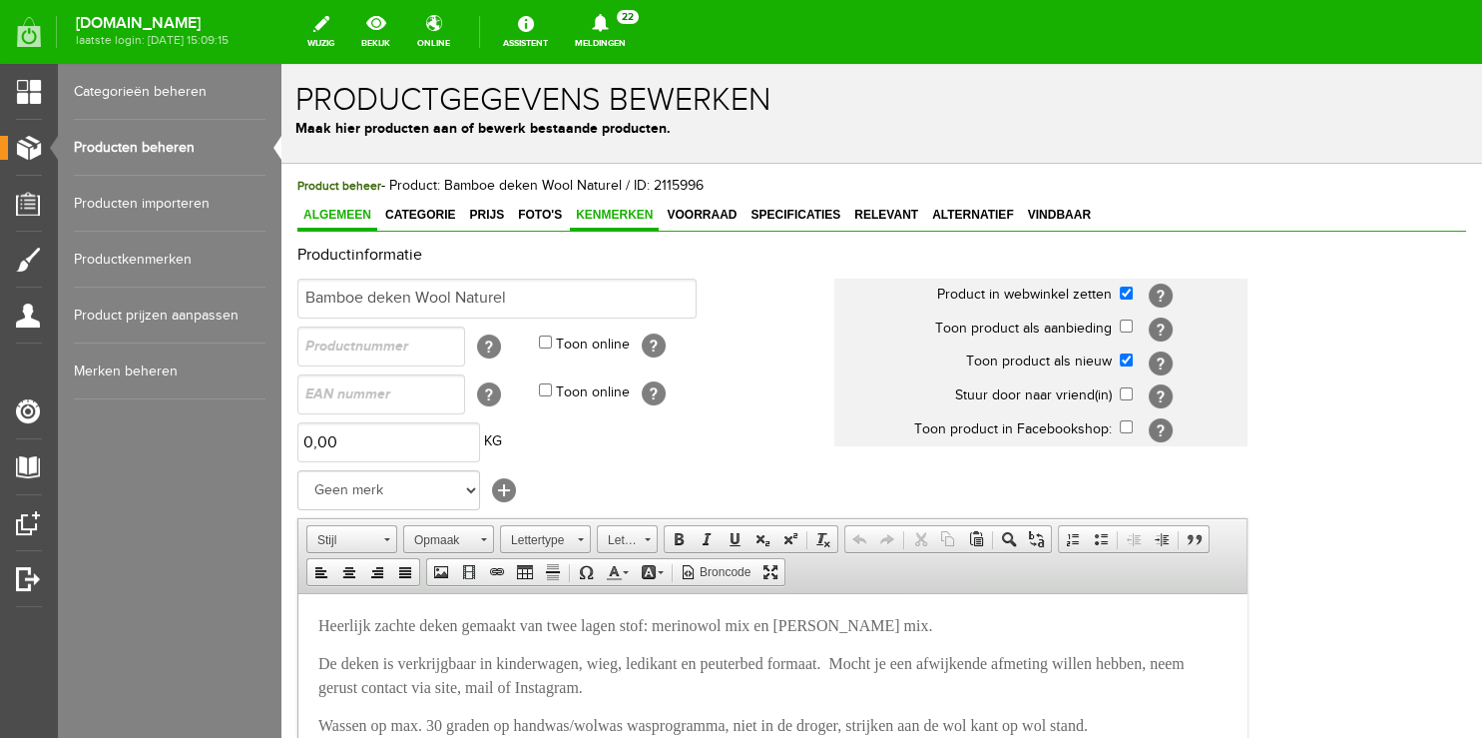
click at [612, 222] on span "Kenmerken" at bounding box center [614, 215] width 89 height 14
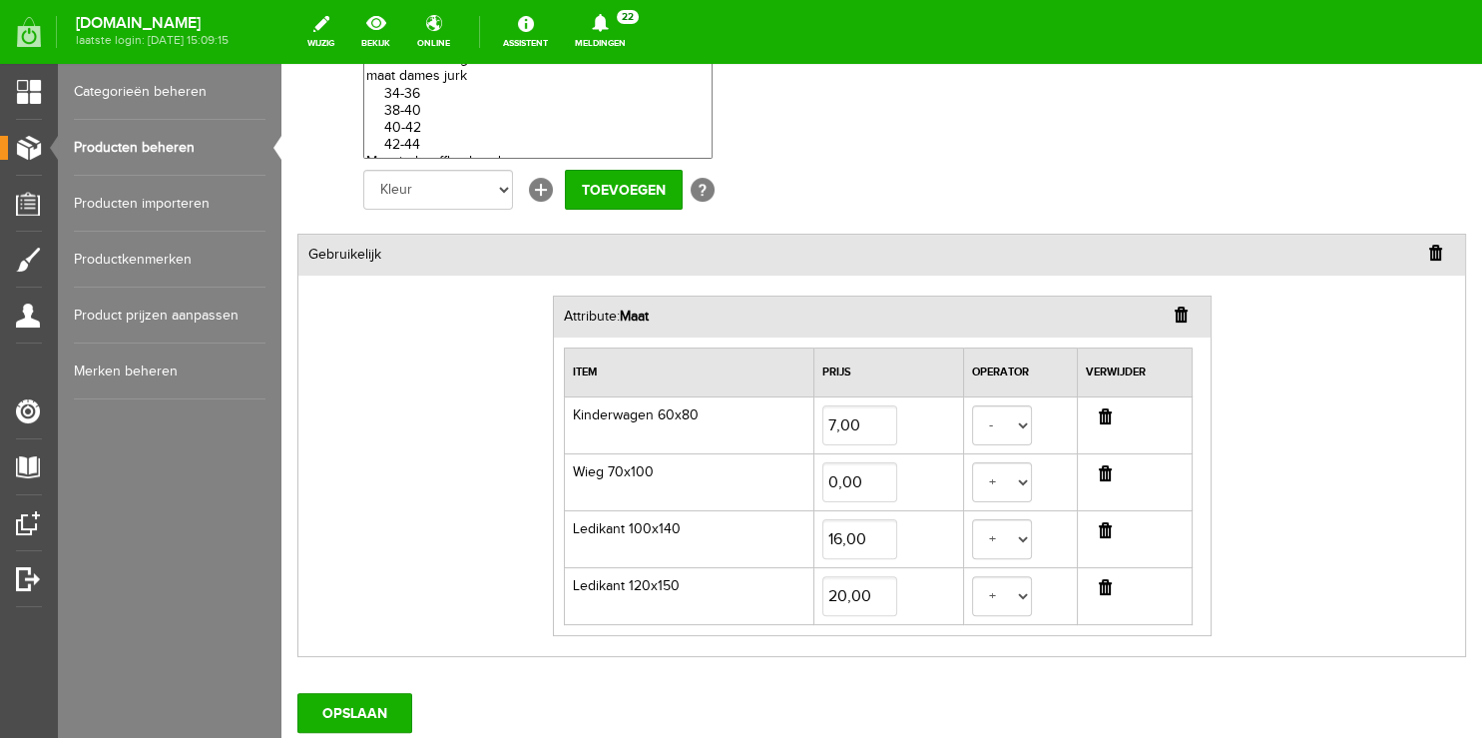
scroll to position [527, 0]
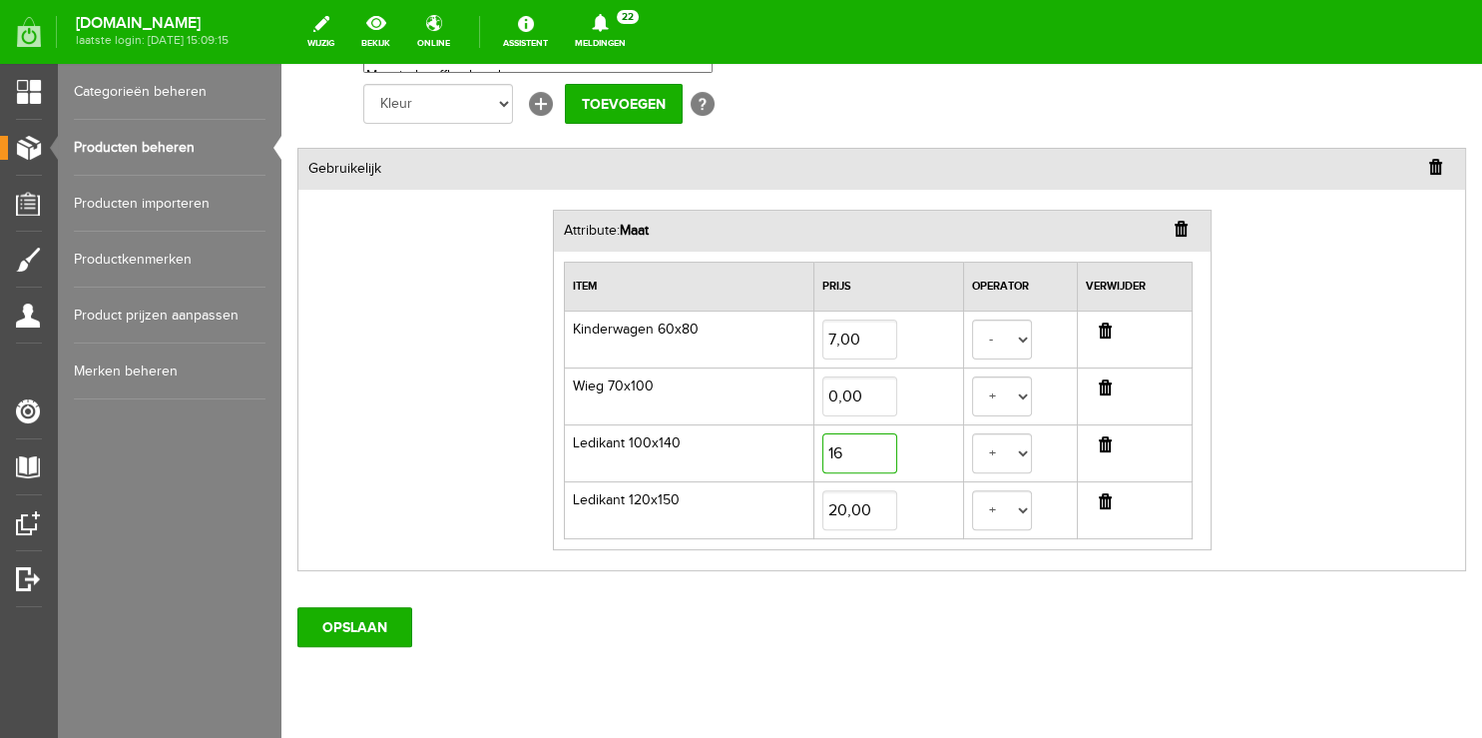
click at [825, 449] on input "16" at bounding box center [860, 453] width 75 height 40
type input "20,00"
click at [829, 508] on input "20" at bounding box center [860, 510] width 75 height 40
type input "4"
type input "25,00"
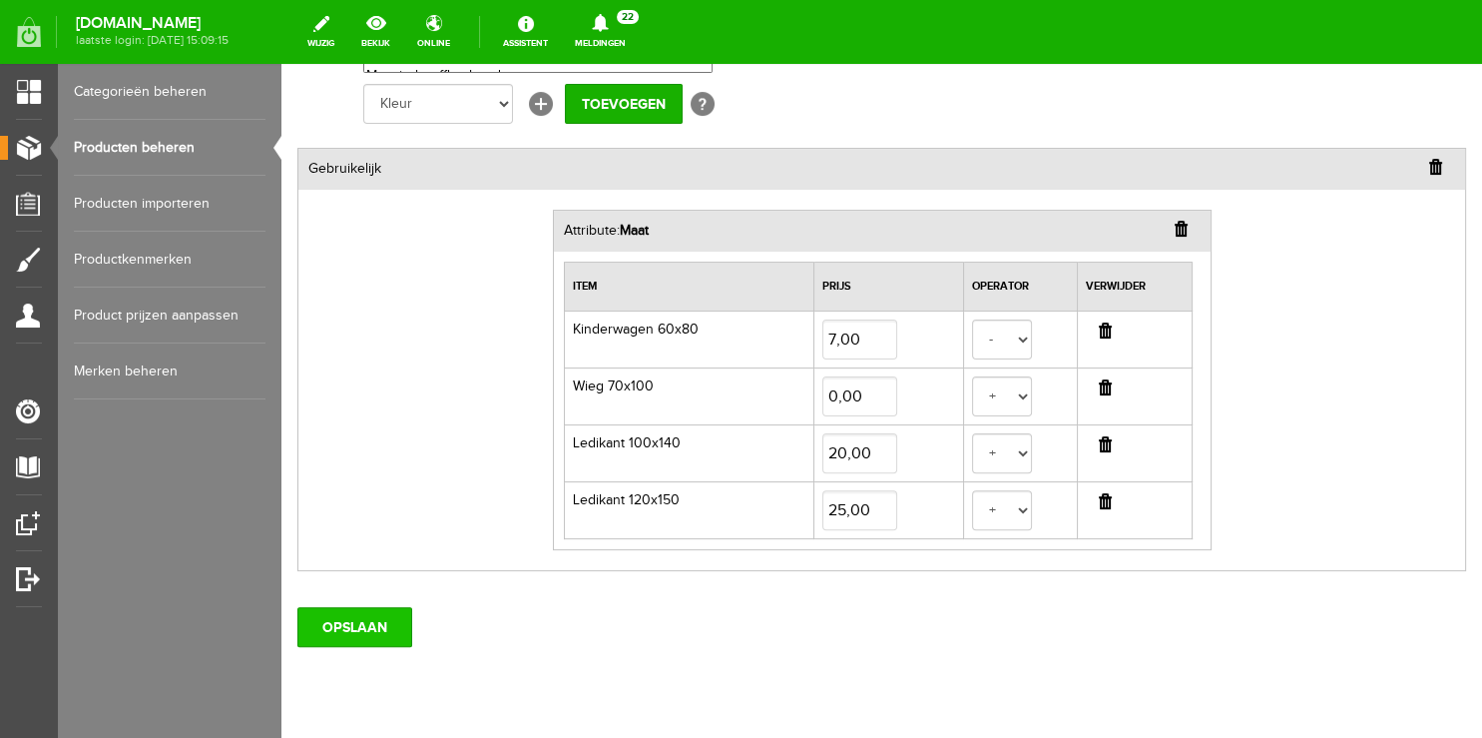
click at [359, 622] on input "OPSLAAN" at bounding box center [354, 627] width 115 height 40
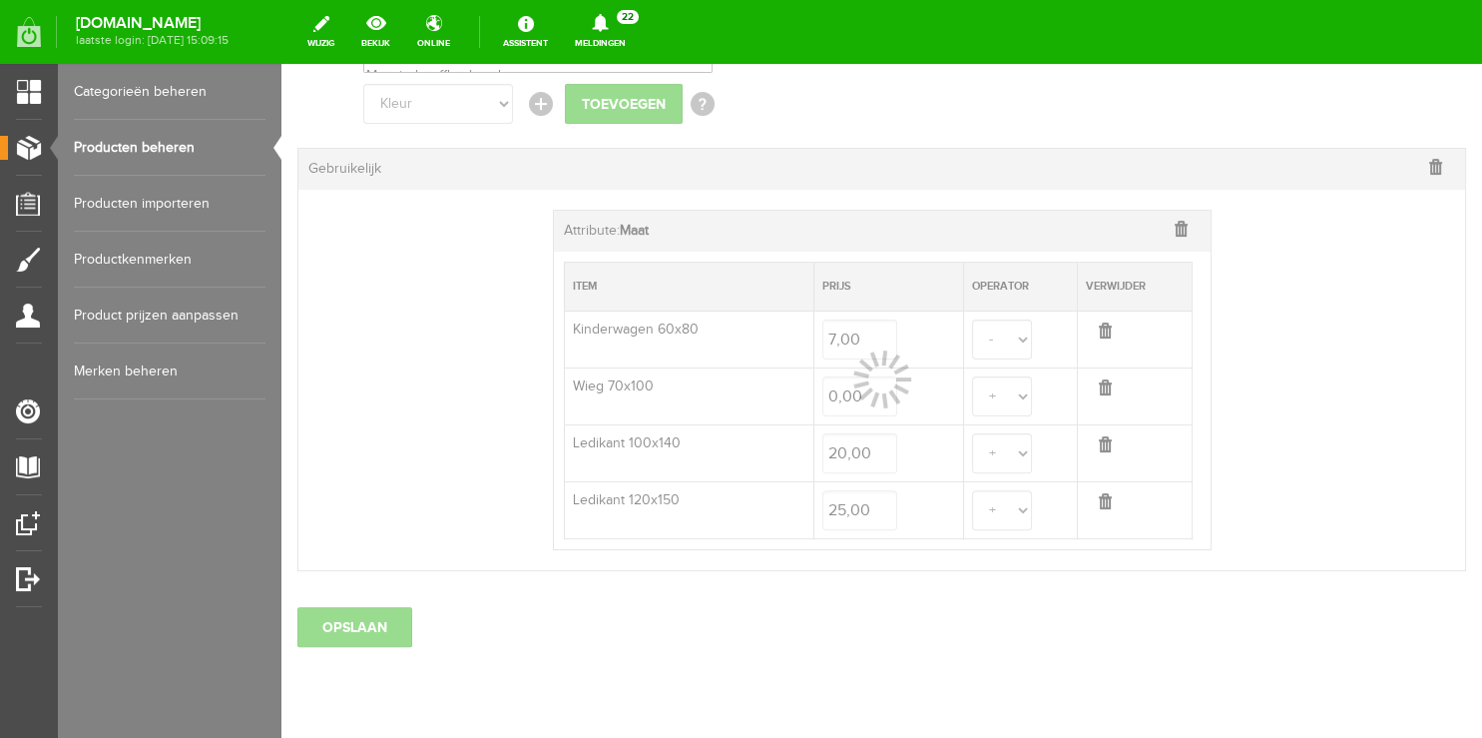
select select
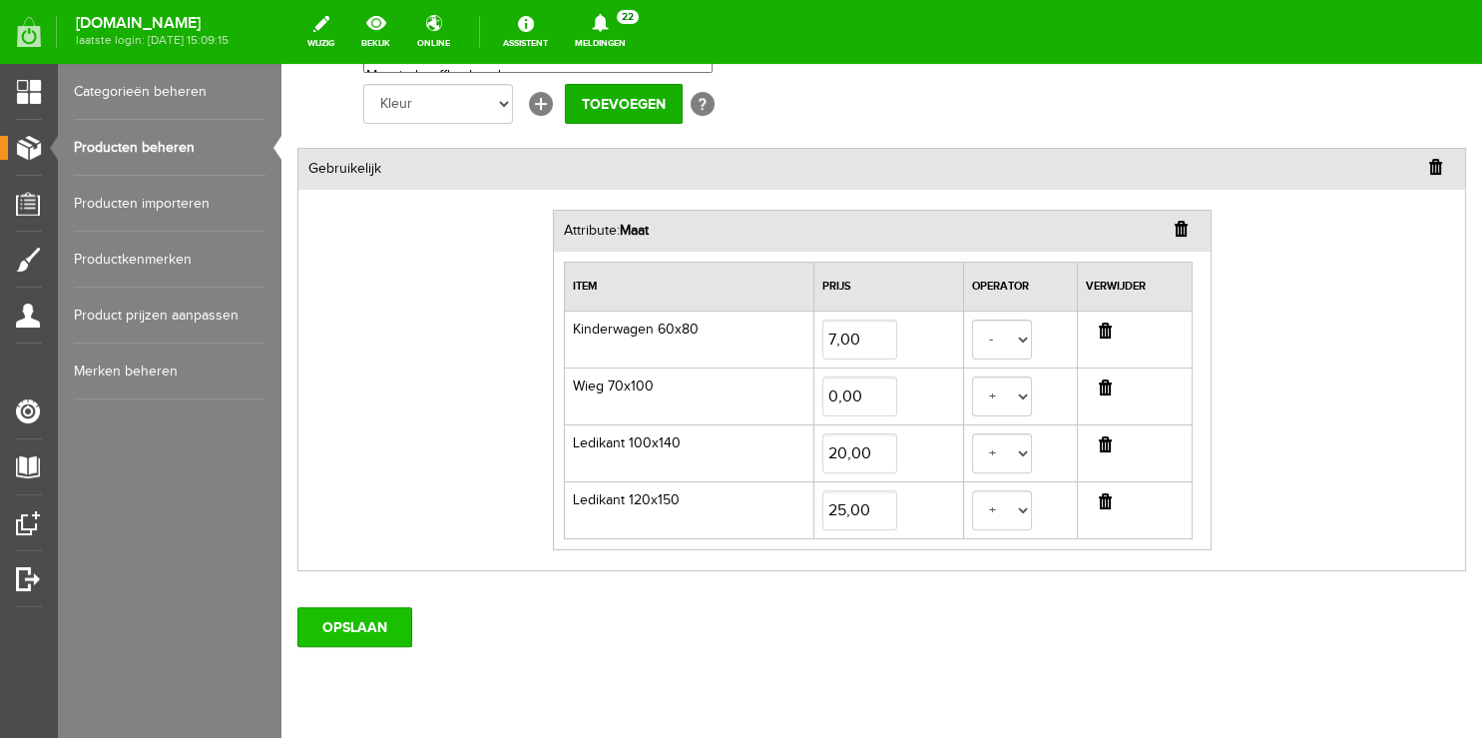
click at [314, 635] on input "OPSLAAN" at bounding box center [354, 627] width 115 height 40
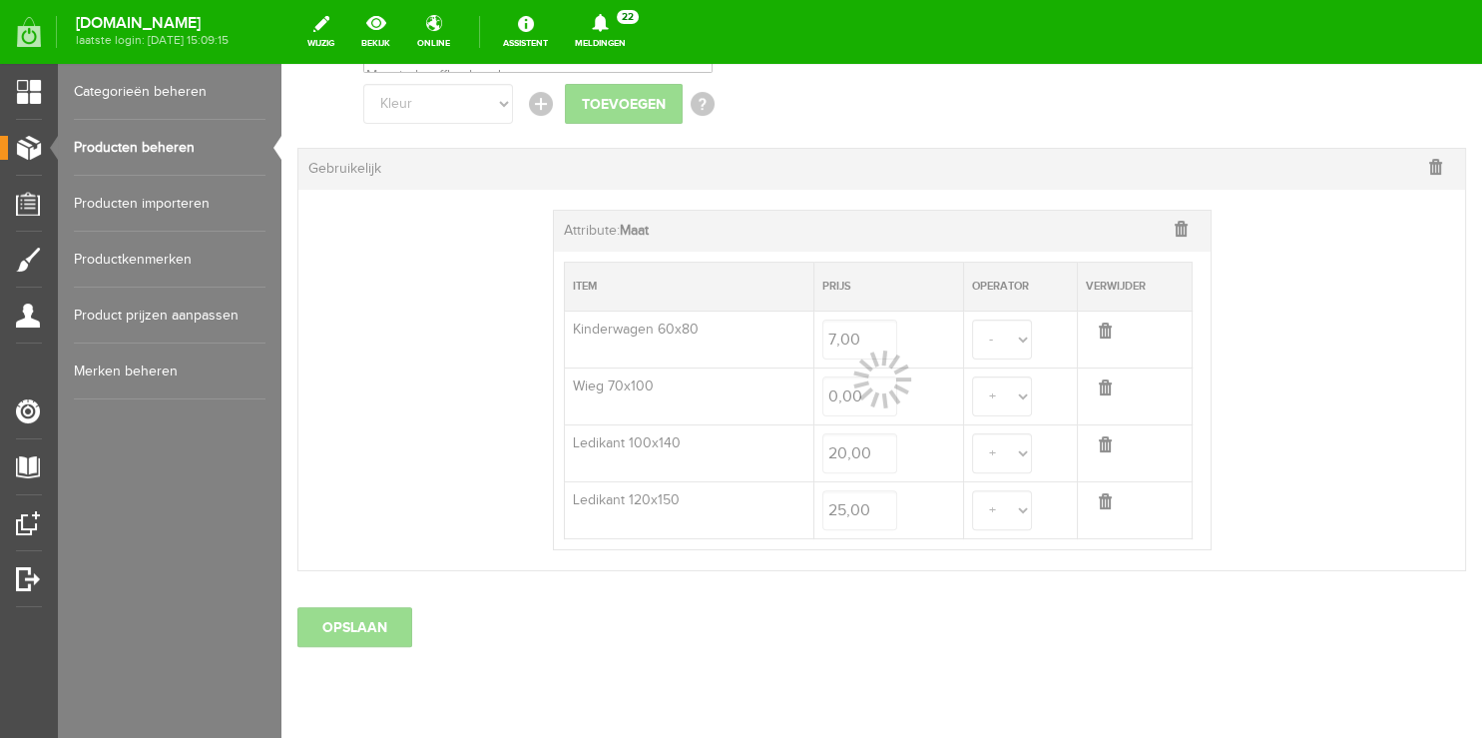
select select
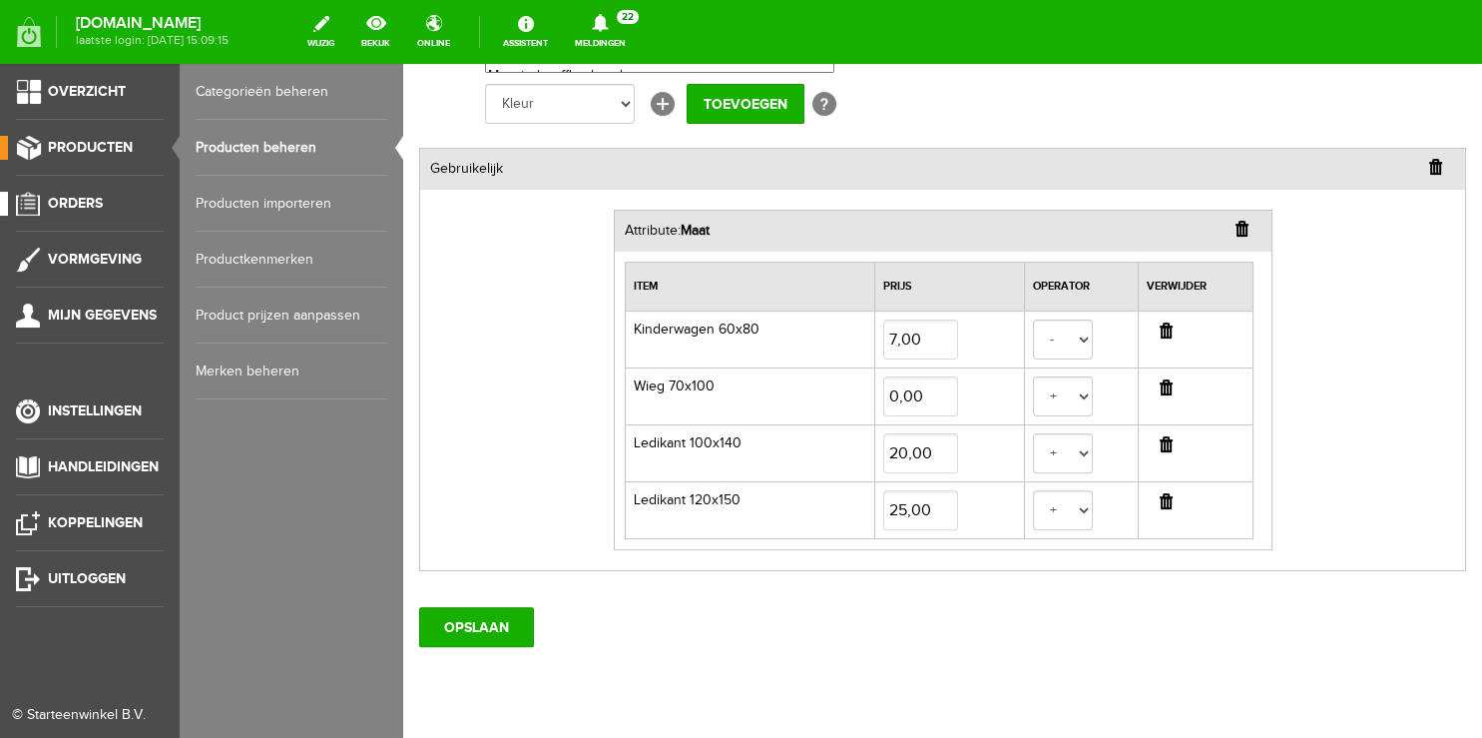
click at [62, 196] on span "Orders" at bounding box center [75, 203] width 55 height 17
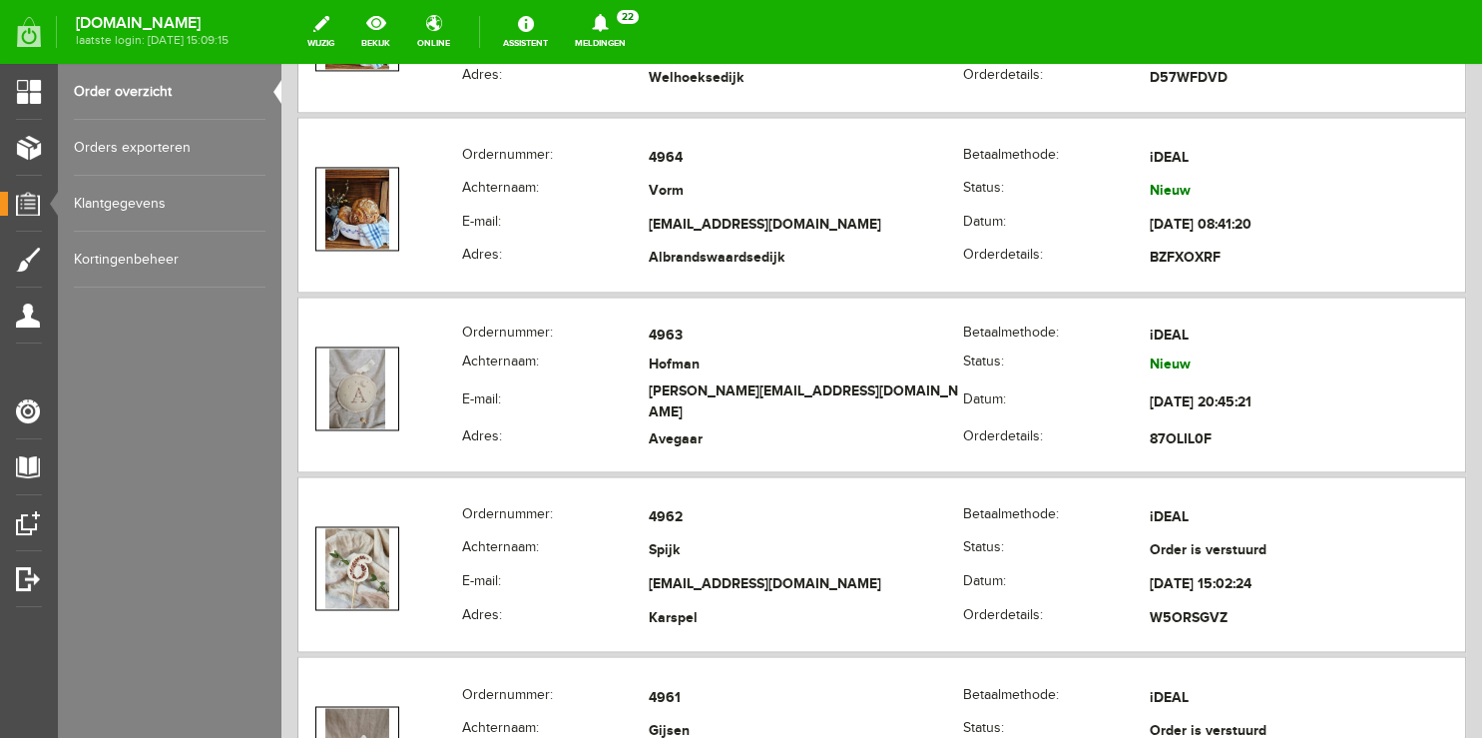
scroll to position [3267, 0]
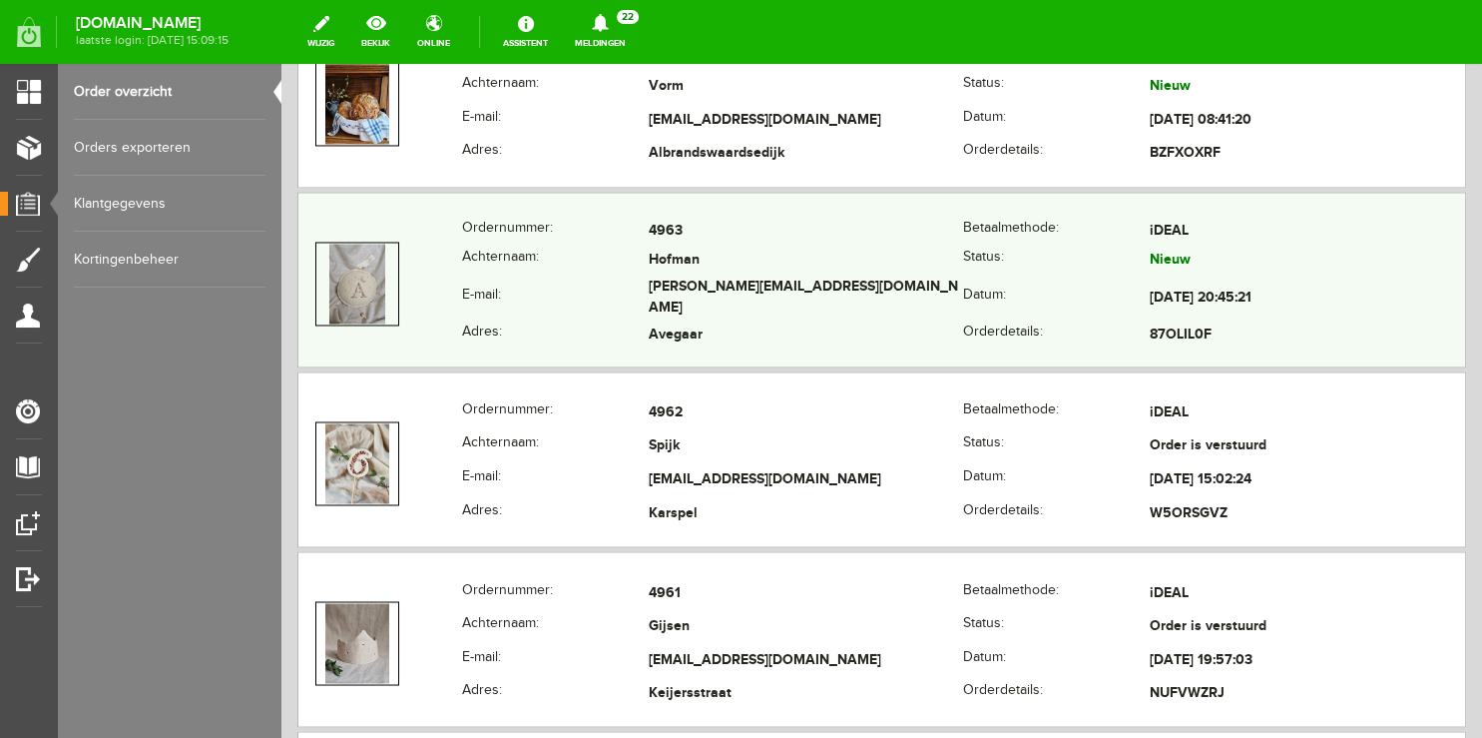
click at [546, 250] on th "Achternaam:" at bounding box center [555, 261] width 187 height 29
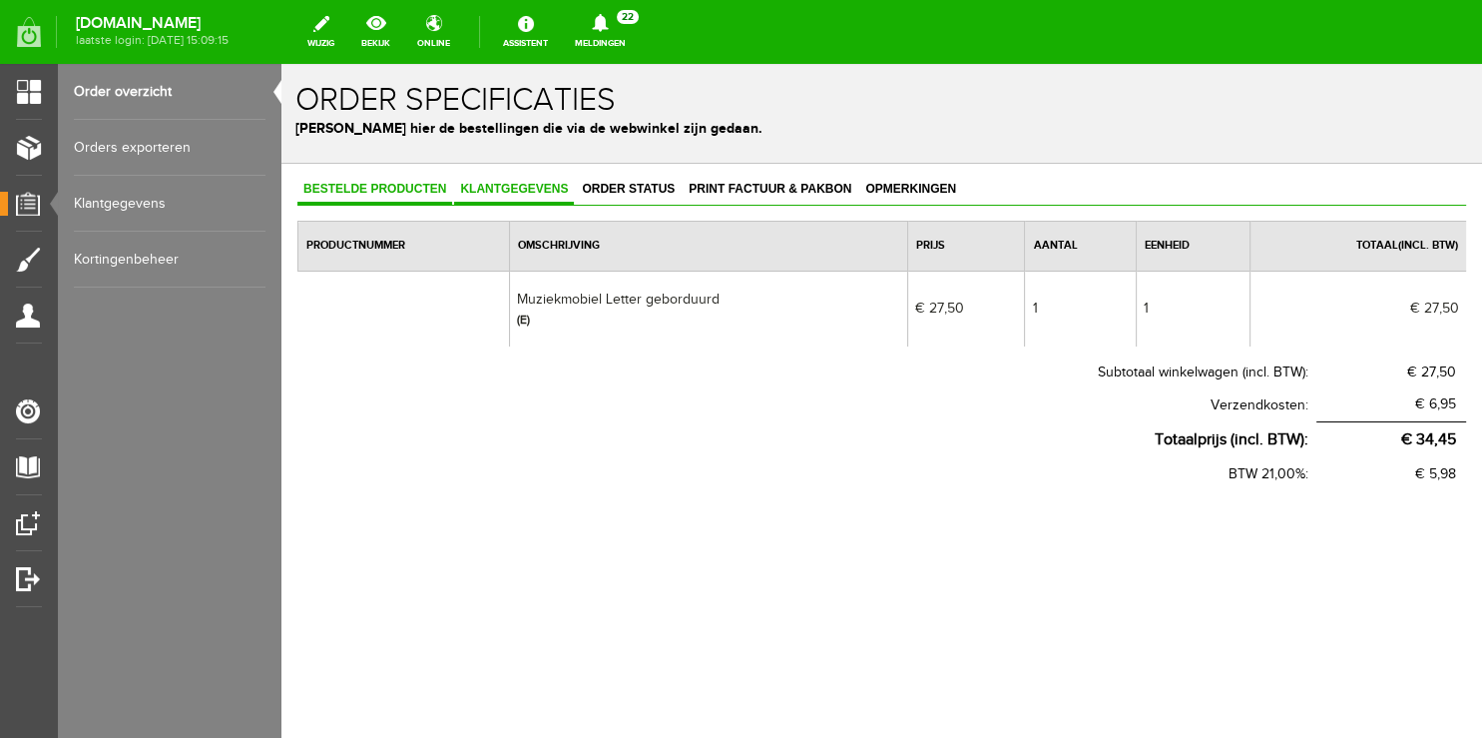
click at [511, 194] on span "Klantgegevens" at bounding box center [514, 189] width 120 height 14
